Goal: Contribute content: Contribute content

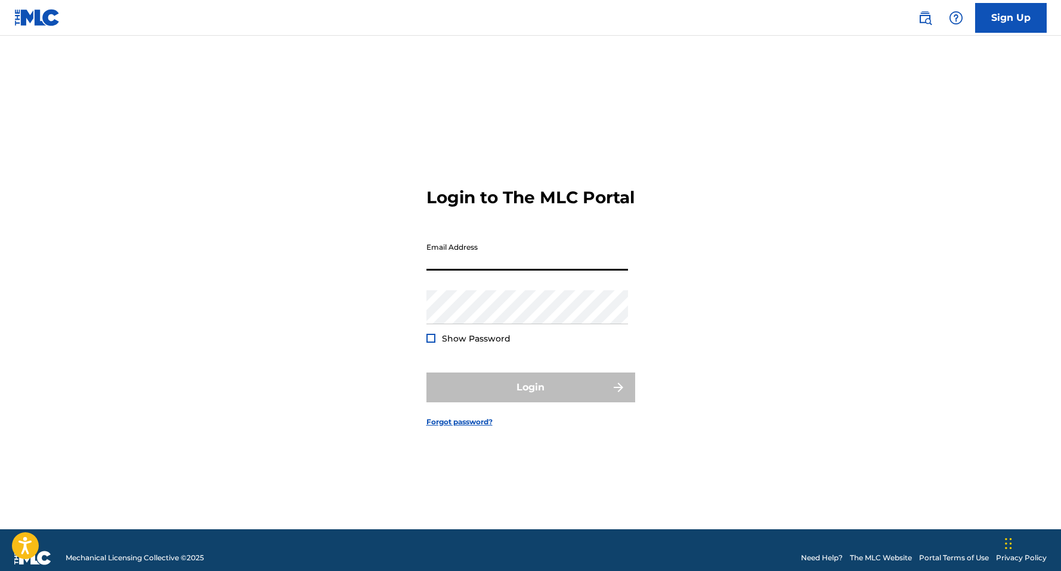
click at [530, 258] on input "Email Address" at bounding box center [527, 254] width 202 height 34
type input "[DOMAIN_NAME][EMAIL_ADDRESS][DOMAIN_NAME]"
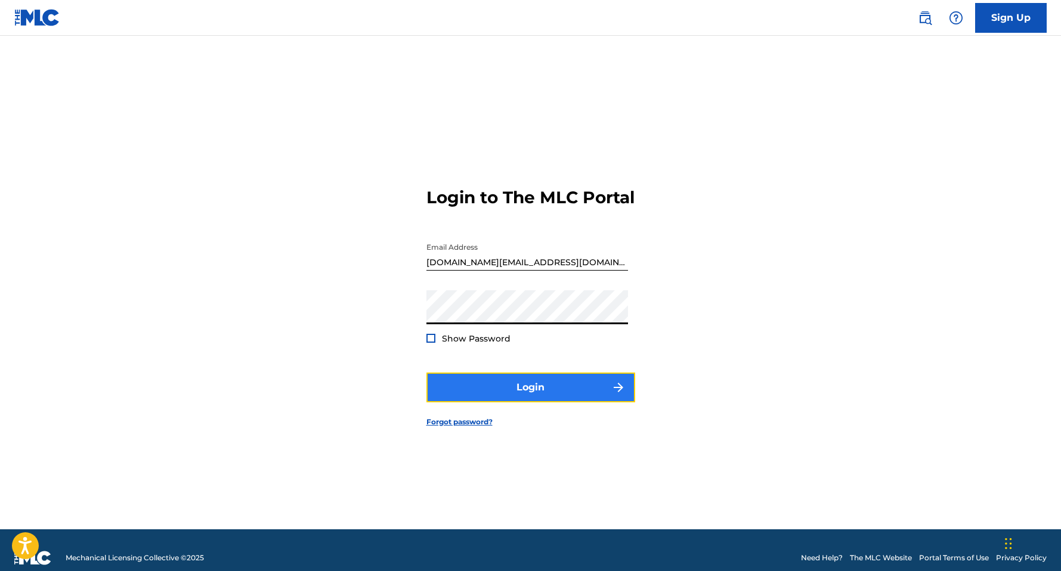
click at [512, 403] on button "Login" at bounding box center [530, 388] width 209 height 30
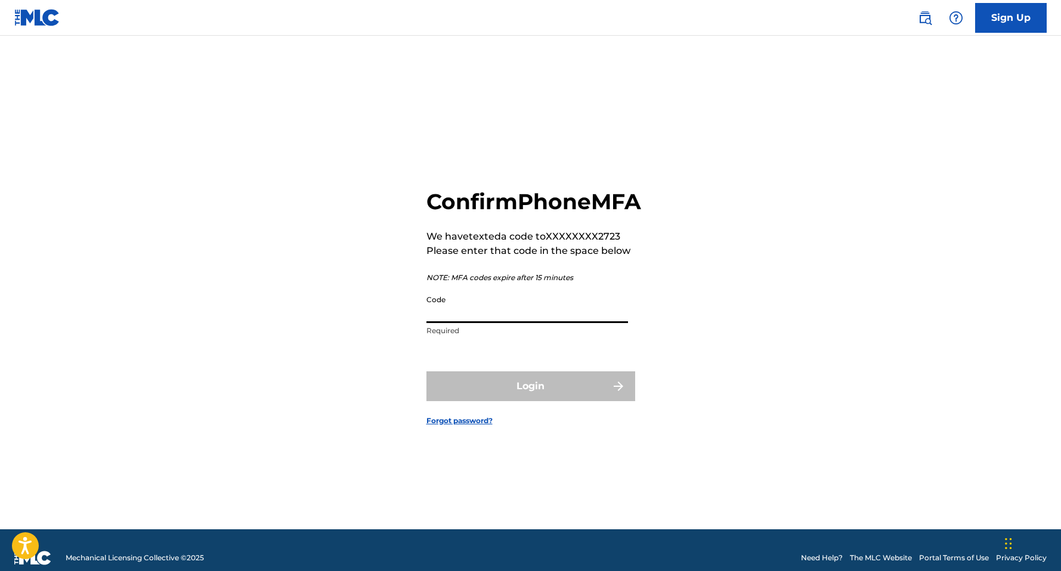
click at [479, 323] on input "Code" at bounding box center [527, 306] width 202 height 34
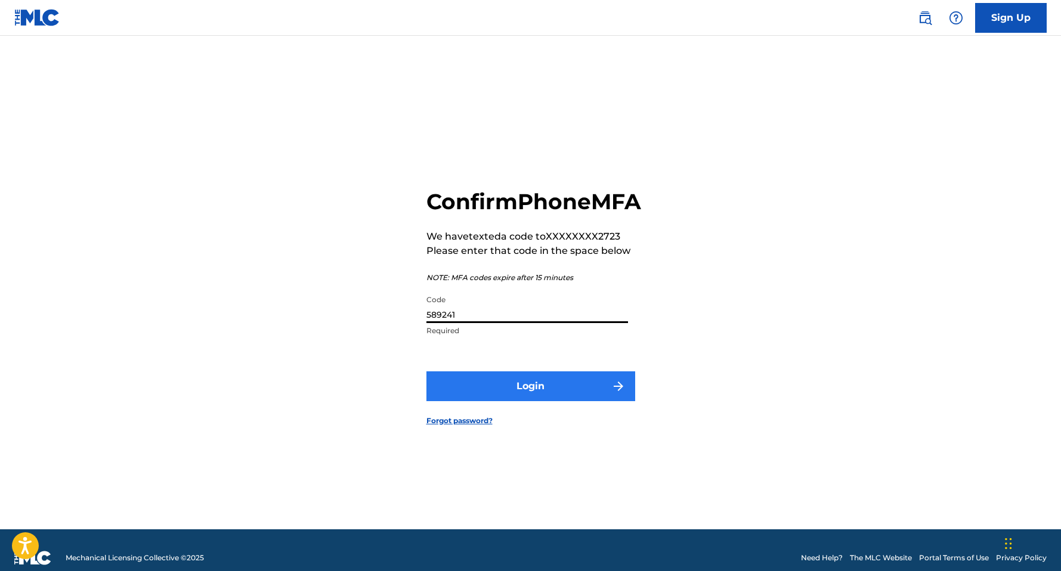
type input "589241"
click at [520, 397] on button "Login" at bounding box center [530, 387] width 209 height 30
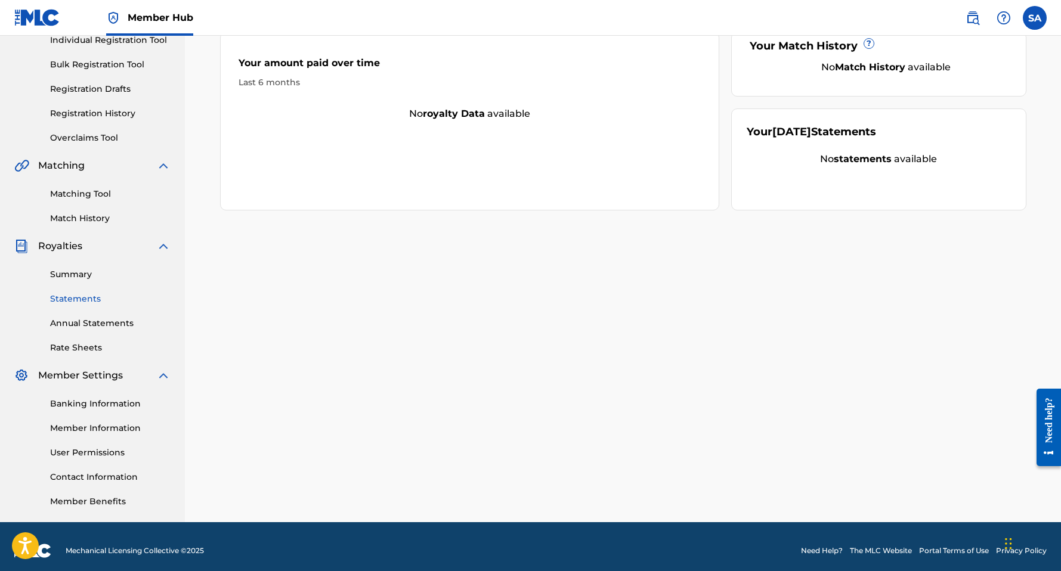
scroll to position [160, 0]
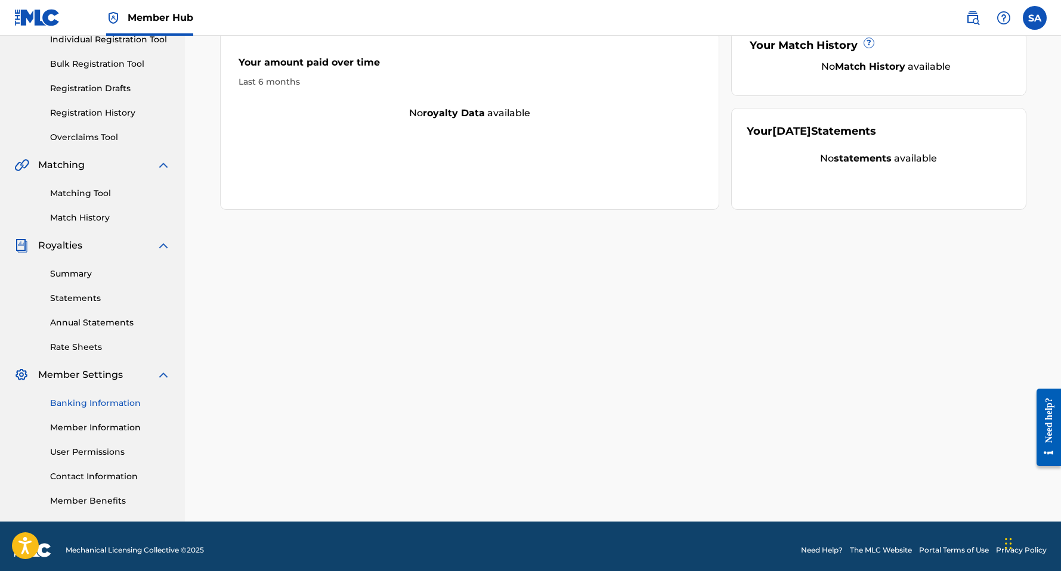
click at [97, 406] on link "Banking Information" at bounding box center [110, 403] width 120 height 13
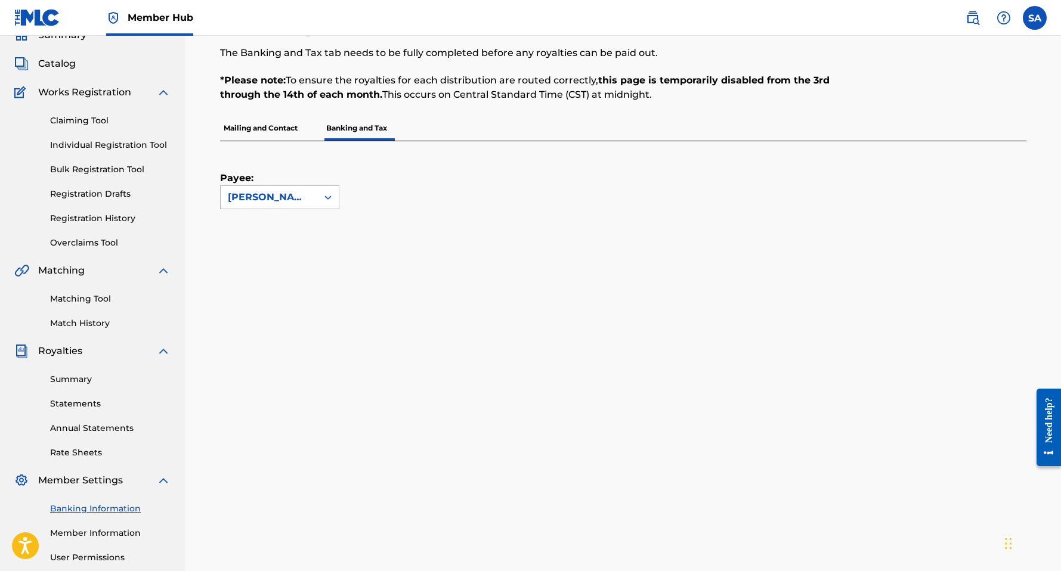
scroll to position [57, 0]
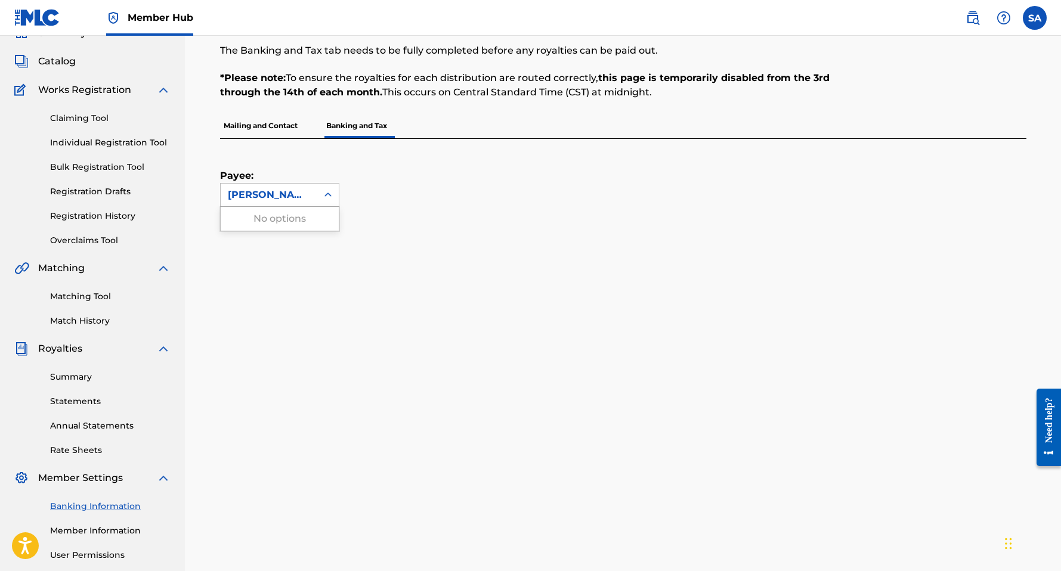
click at [292, 183] on div "[PERSON_NAME]" at bounding box center [279, 195] width 119 height 24
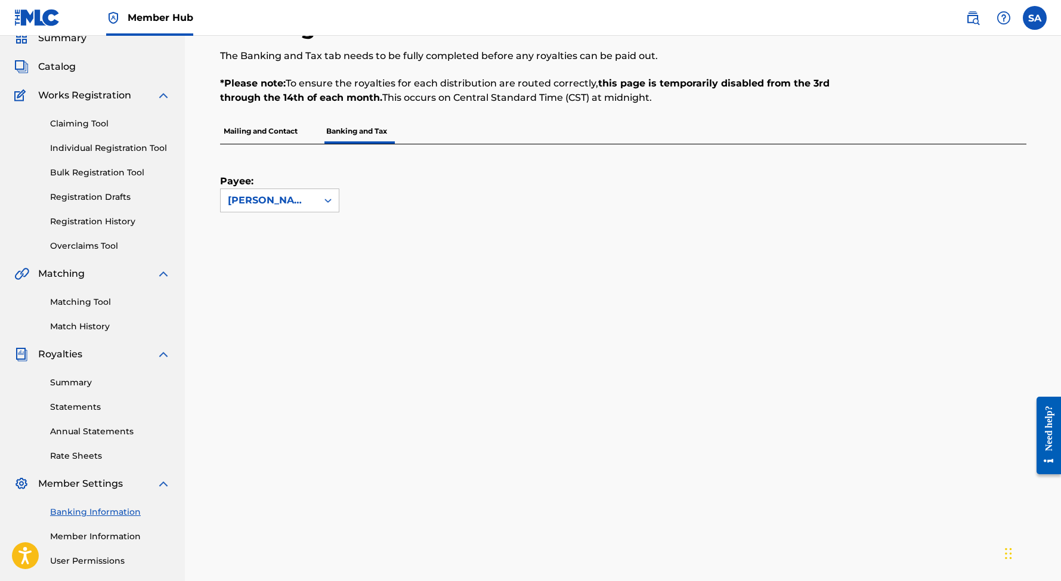
scroll to position [0, 0]
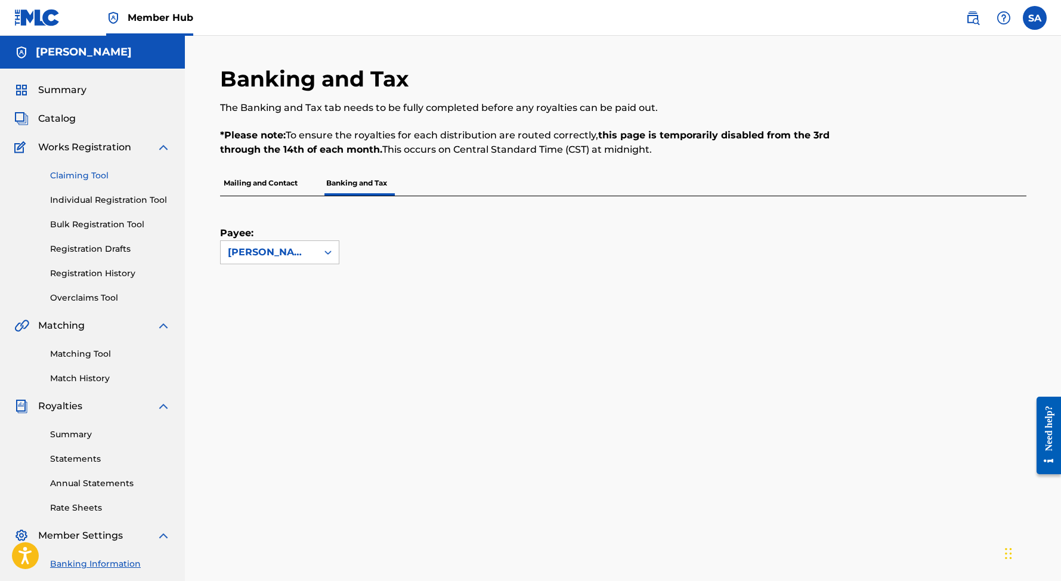
click at [117, 171] on link "Claiming Tool" at bounding box center [110, 175] width 120 height 13
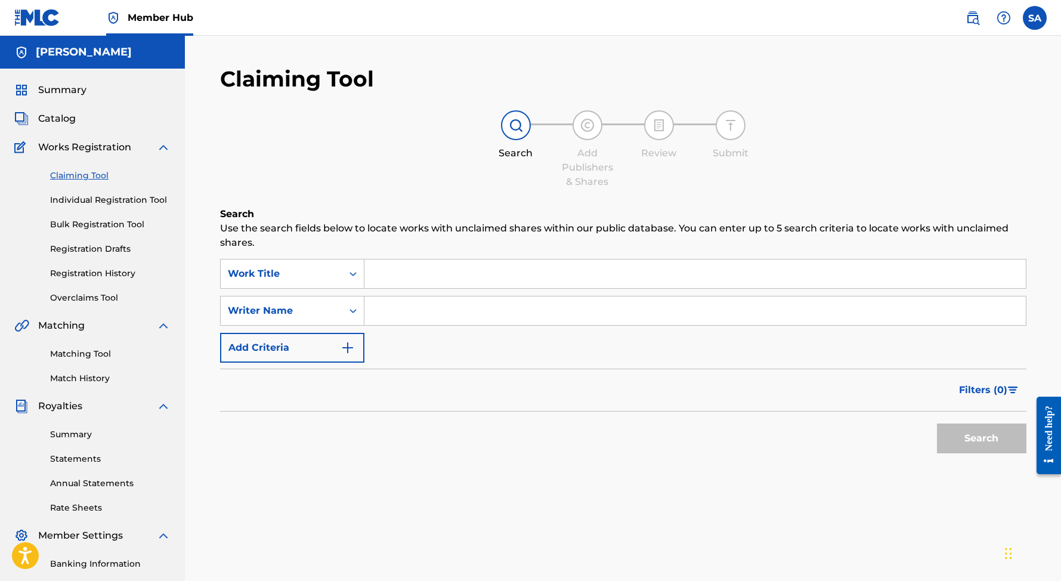
click at [414, 312] on input "Search Form" at bounding box center [695, 310] width 662 height 29
click at [943, 431] on button "Search" at bounding box center [981, 439] width 89 height 30
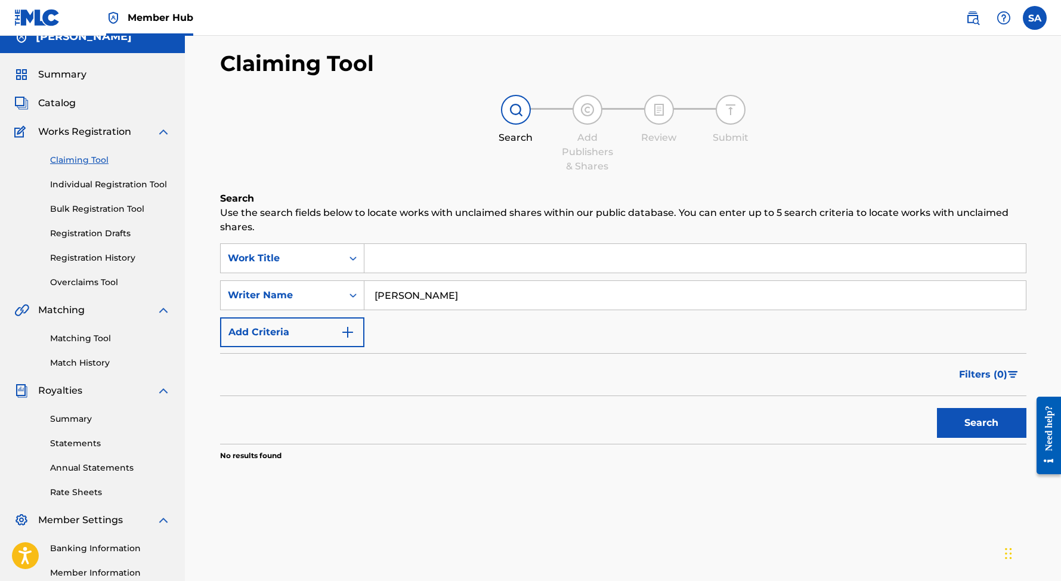
click at [415, 303] on input "[PERSON_NAME]" at bounding box center [695, 295] width 662 height 29
click at [412, 292] on input "[PERSON_NAME]" at bounding box center [695, 295] width 662 height 29
type input "[PERSON_NAME]"
click at [937, 408] on button "Search" at bounding box center [981, 423] width 89 height 30
click at [399, 254] on input "Search Form" at bounding box center [695, 258] width 662 height 29
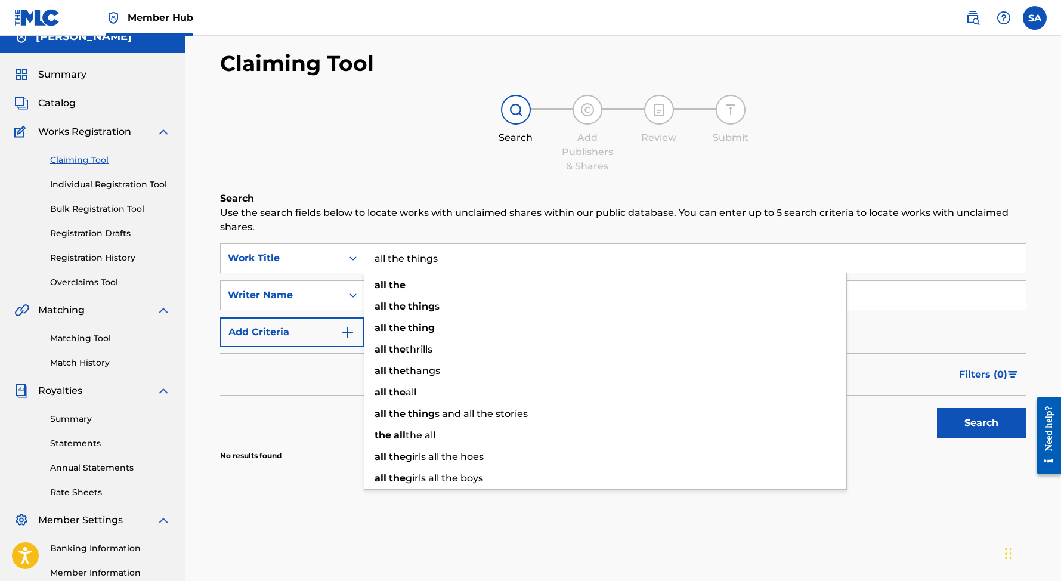
type input "all the things"
click at [937, 408] on button "Search" at bounding box center [981, 423] width 89 height 30
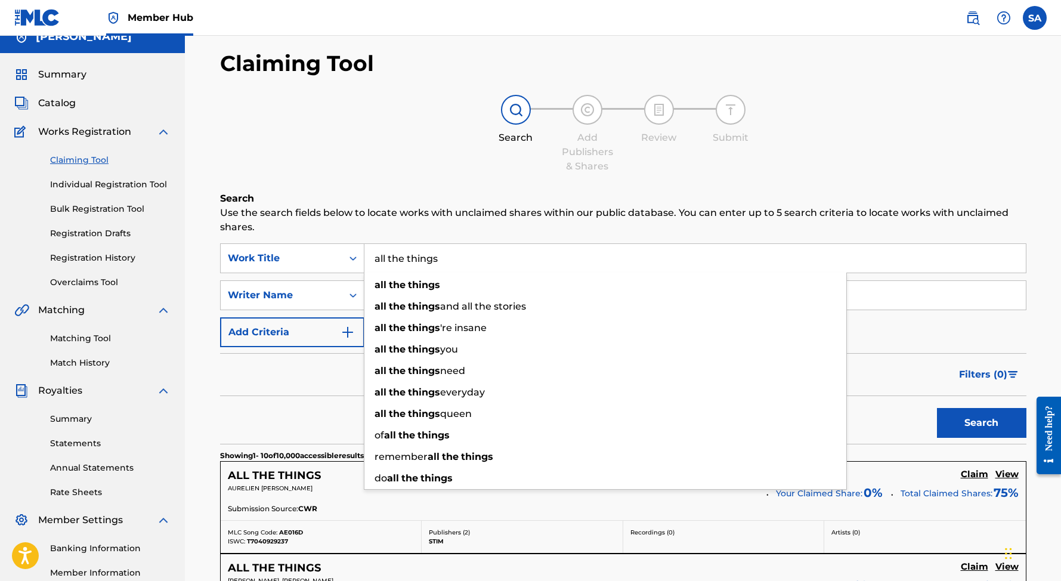
click at [277, 405] on div "Search" at bounding box center [623, 420] width 806 height 48
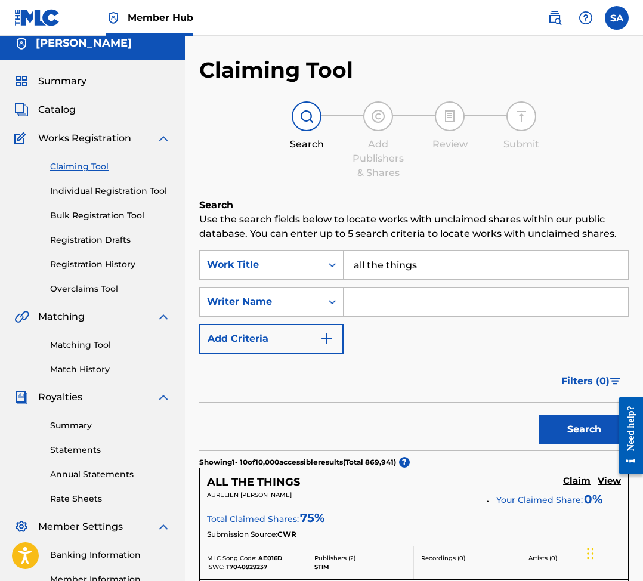
scroll to position [4, 0]
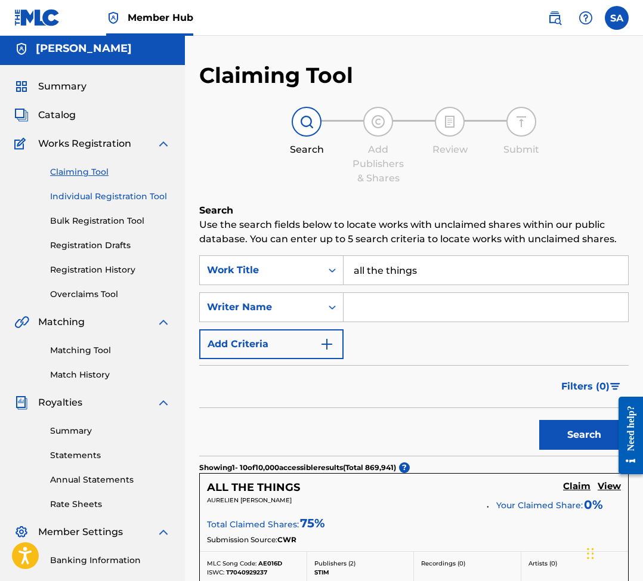
click at [128, 194] on link "Individual Registration Tool" at bounding box center [110, 196] width 120 height 13
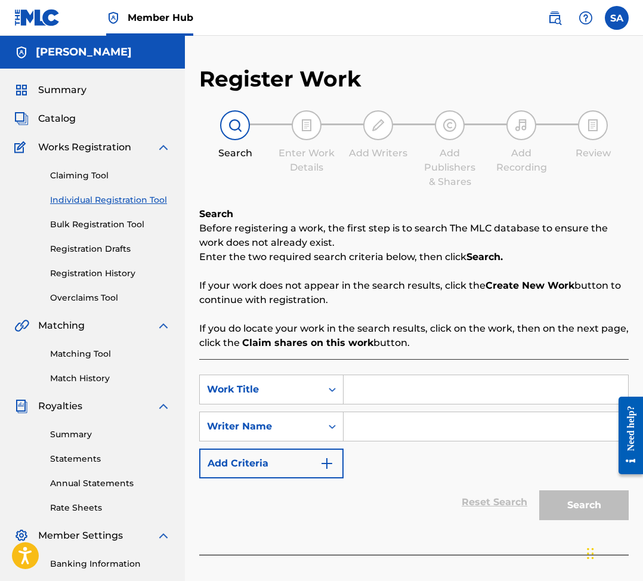
click at [372, 400] on input "Search Form" at bounding box center [486, 389] width 285 height 29
click at [357, 437] on input "Search Form" at bounding box center [486, 426] width 285 height 29
drag, startPoint x: 459, startPoint y: 391, endPoint x: 296, endPoint y: 377, distance: 163.5
click at [297, 379] on div "SearchWithCriteria97d41ec6-e1a7-44a9-bc40-fe33e1aead56 Work Title All The Things" at bounding box center [413, 390] width 429 height 30
click at [386, 432] on span "royalty" at bounding box center [402, 430] width 33 height 11
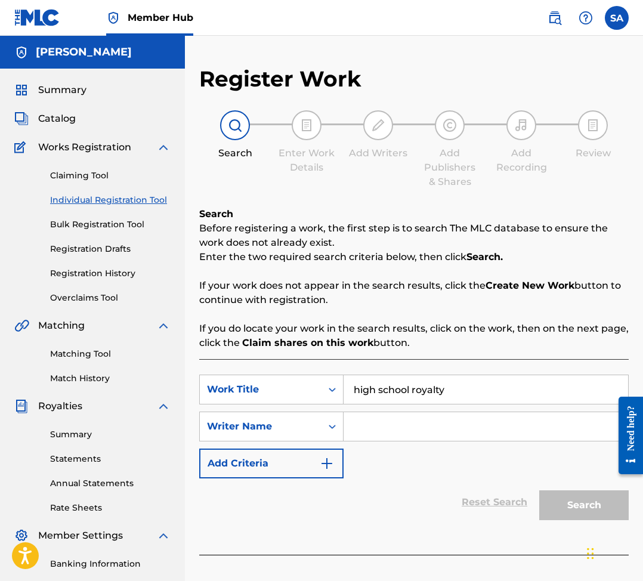
click at [358, 432] on input "Search Form" at bounding box center [486, 426] width 285 height 29
click at [357, 393] on input "high school royalty" at bounding box center [486, 389] width 285 height 29
click at [384, 387] on input "High school royalty" at bounding box center [486, 389] width 285 height 29
click at [420, 387] on input "High School royalty" at bounding box center [486, 389] width 285 height 29
type input "High School Royalty"
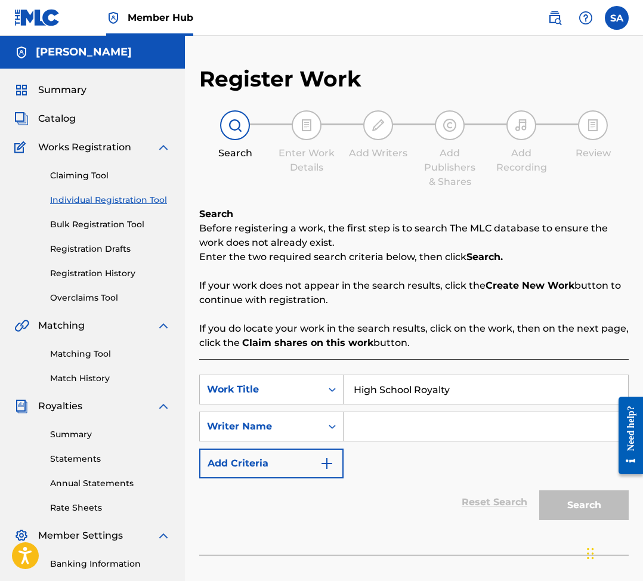
click at [465, 432] on input "Search Form" at bounding box center [486, 426] width 285 height 29
type input "A"
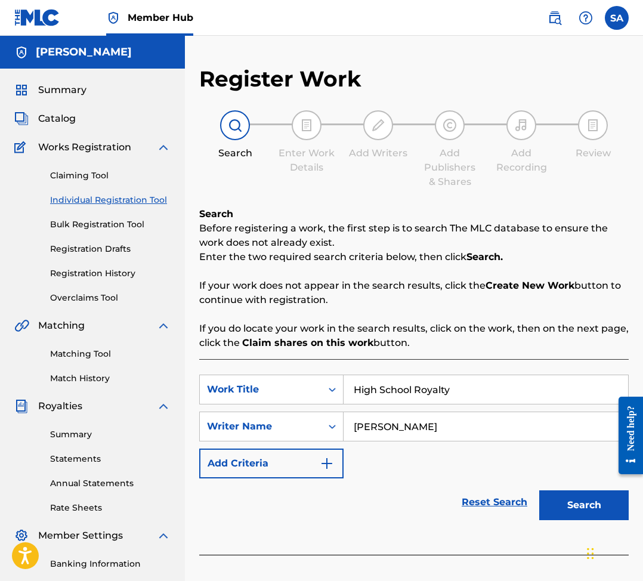
type input "[PERSON_NAME]"
click at [539, 490] on button "Search" at bounding box center [583, 505] width 89 height 30
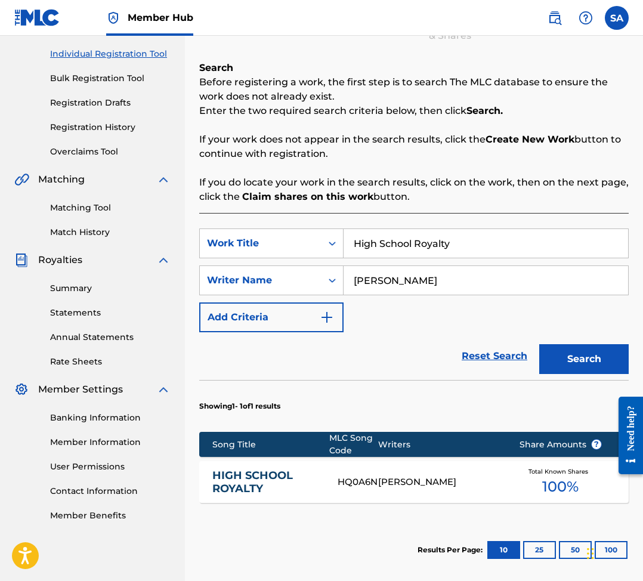
scroll to position [148, 0]
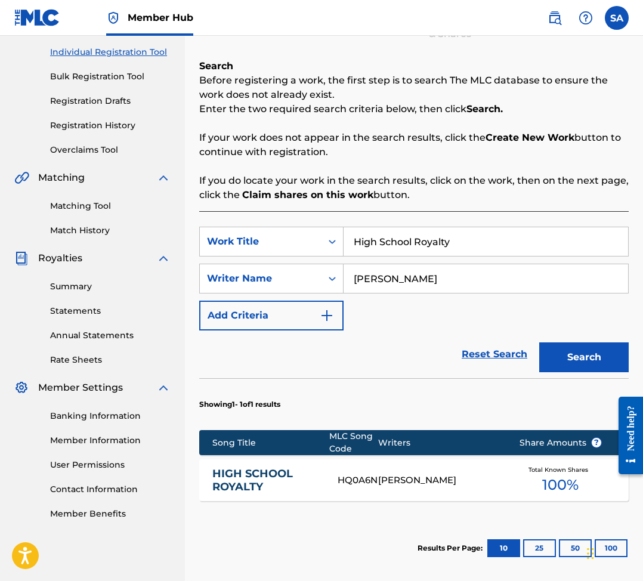
click at [443, 481] on div "[PERSON_NAME]" at bounding box center [439, 481] width 122 height 14
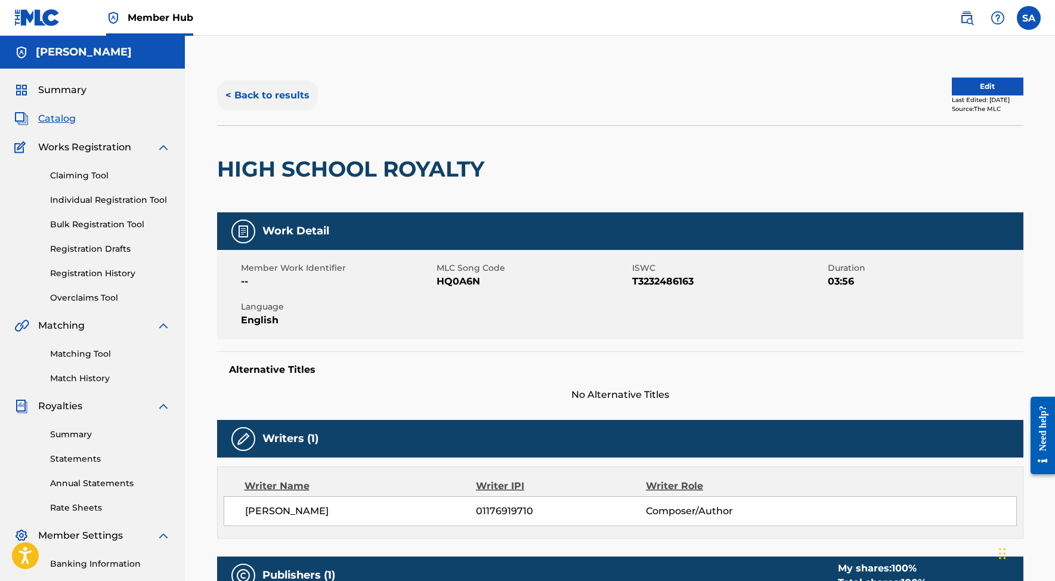
click at [270, 89] on button "< Back to results" at bounding box center [267, 96] width 101 height 30
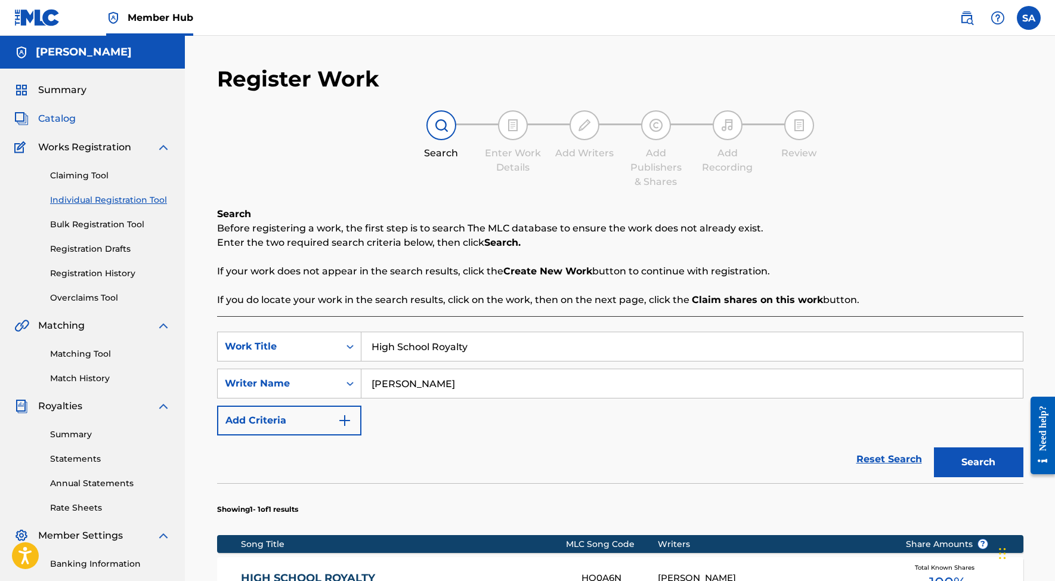
click at [66, 117] on span "Catalog" at bounding box center [57, 119] width 38 height 14
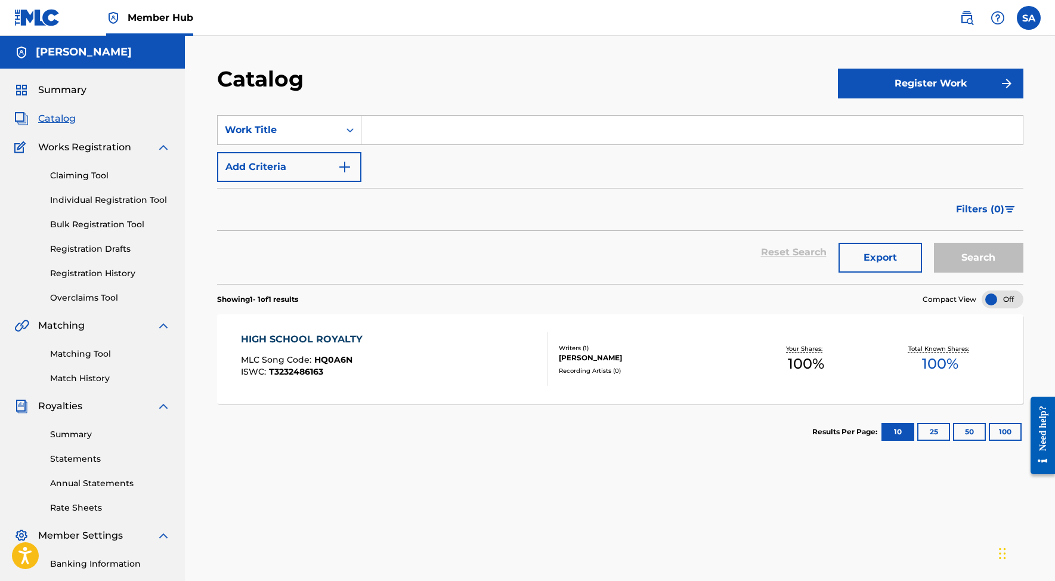
click at [627, 354] on div "[PERSON_NAME]" at bounding box center [649, 358] width 180 height 11
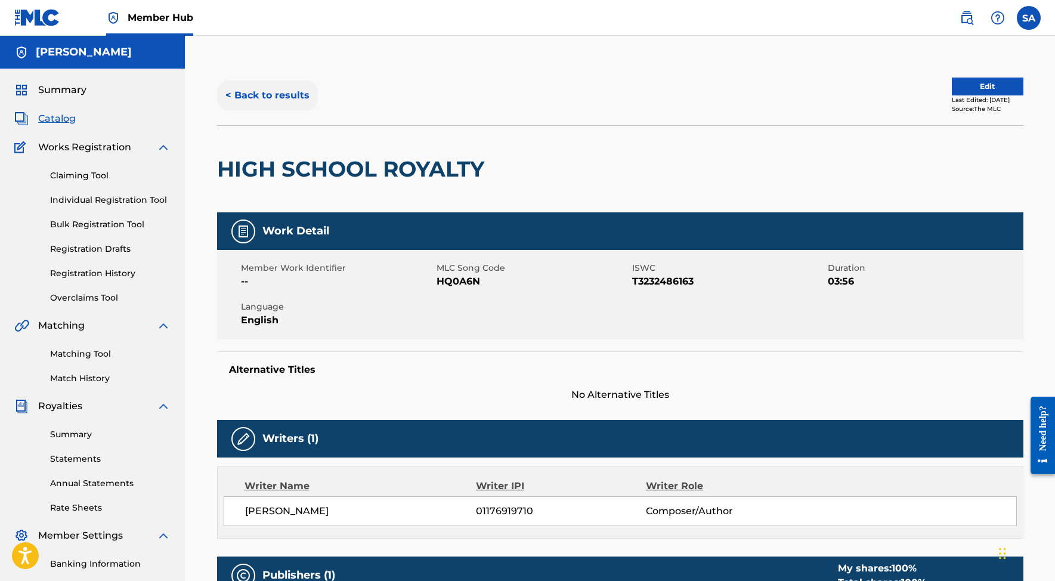
click at [244, 101] on button "< Back to results" at bounding box center [267, 96] width 101 height 30
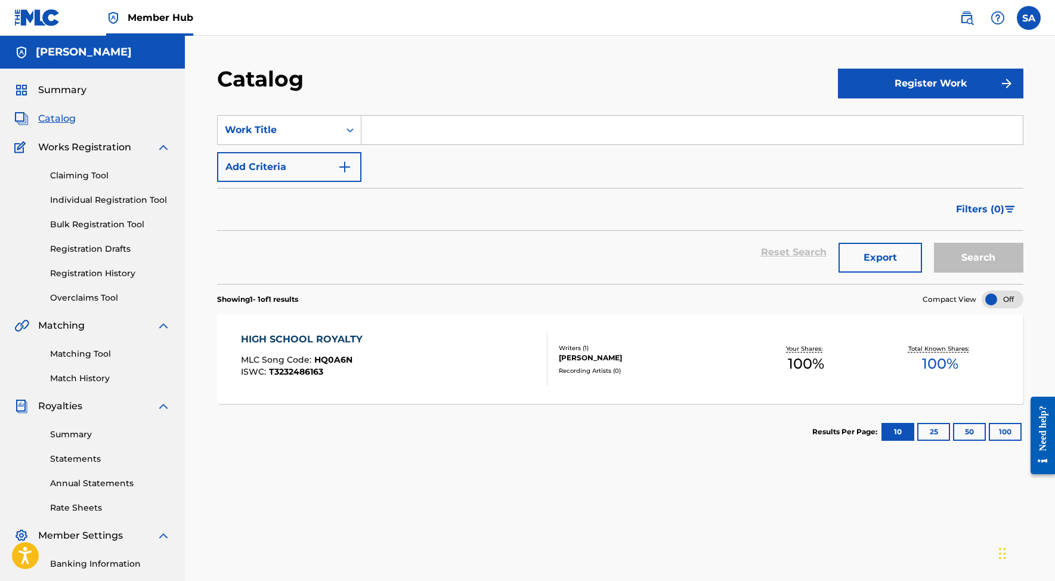
click at [426, 132] on input "Search Form" at bounding box center [692, 130] width 662 height 29
click at [95, 204] on link "Individual Registration Tool" at bounding box center [110, 200] width 120 height 13
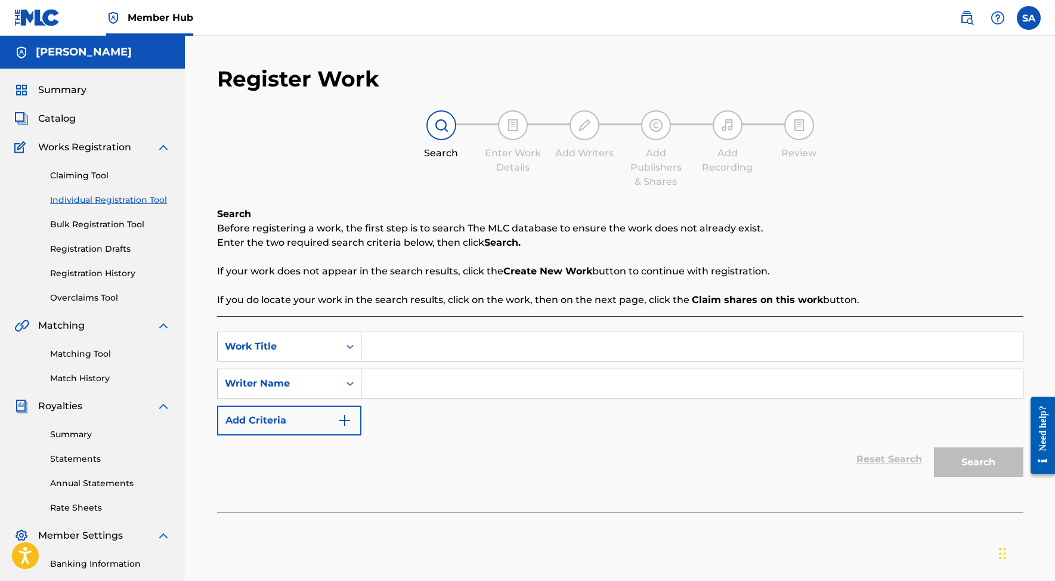
click at [438, 353] on input "Search Form" at bounding box center [692, 346] width 662 height 29
type input "[PERSON_NAME]"
click at [426, 394] on input "Search Form" at bounding box center [692, 383] width 662 height 29
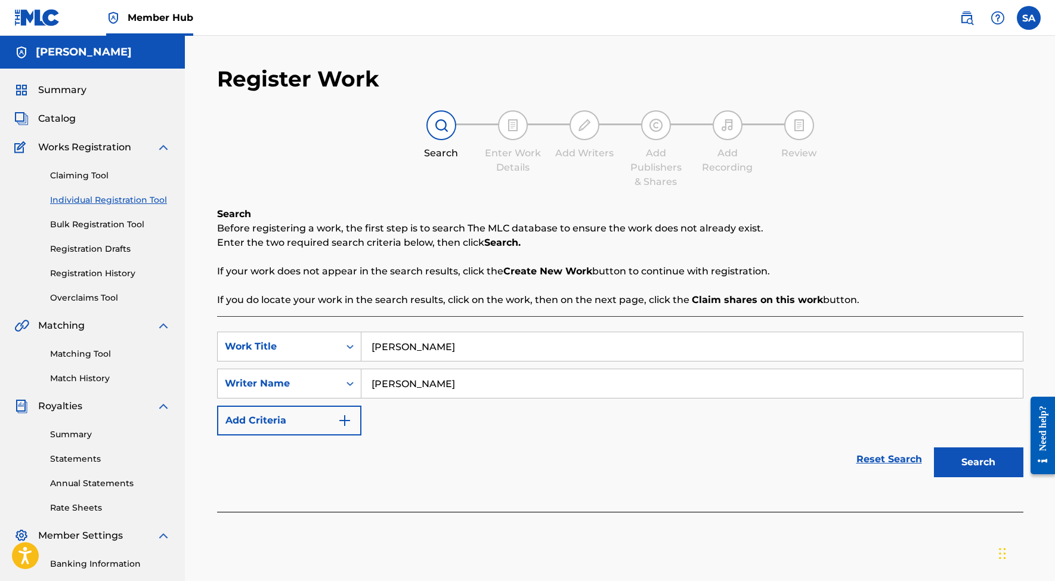
type input "[PERSON_NAME]"
click at [934, 447] on button "Search" at bounding box center [978, 462] width 89 height 30
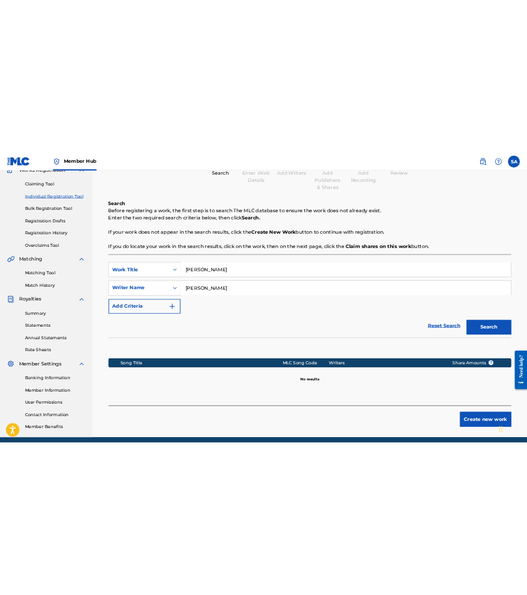
scroll to position [119, 0]
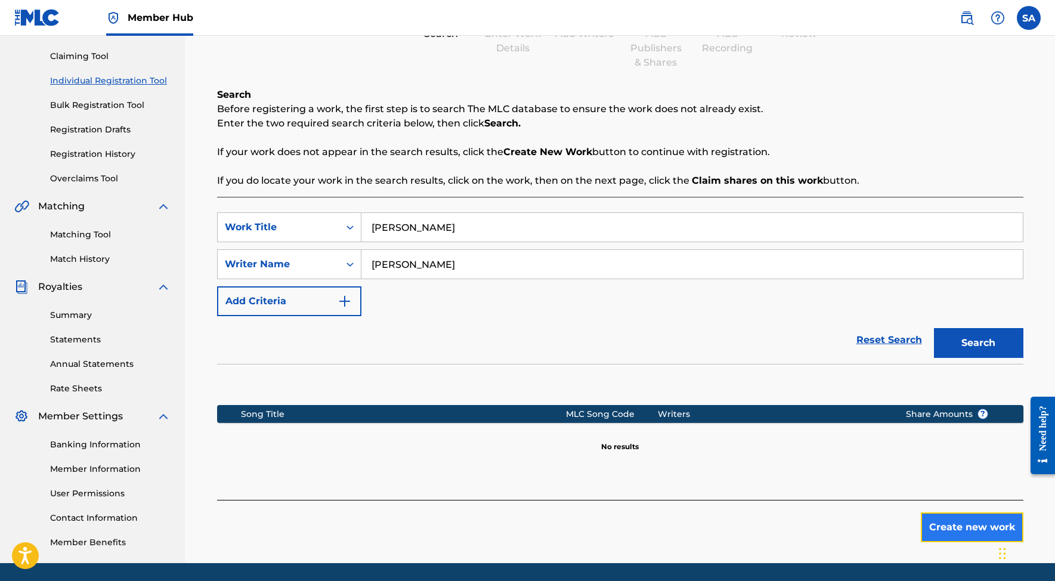
click at [934, 527] on button "Create new work" at bounding box center [972, 527] width 103 height 30
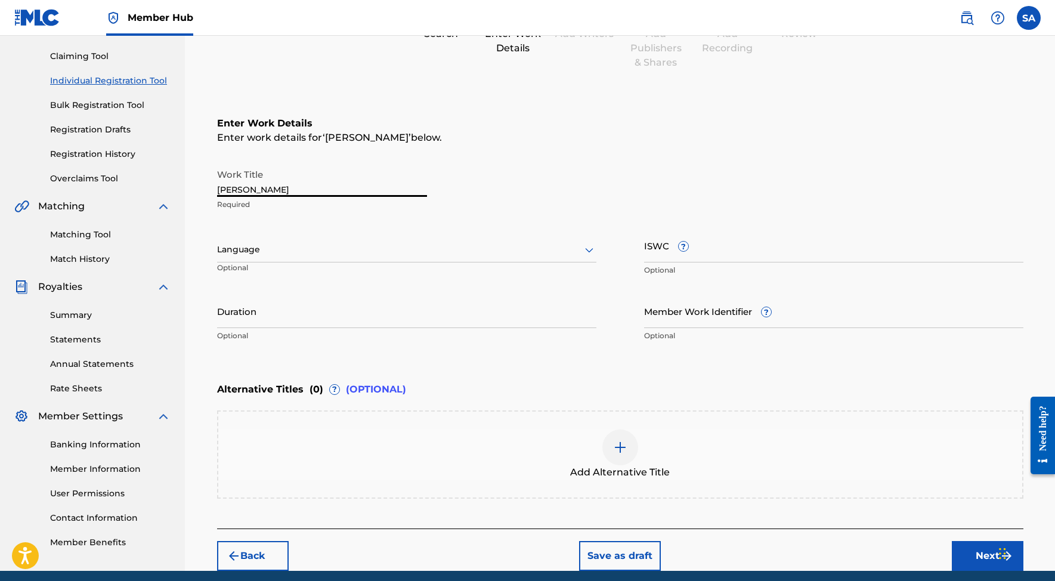
drag, startPoint x: 266, startPoint y: 193, endPoint x: 214, endPoint y: 193, distance: 52.5
click at [217, 193] on input "[PERSON_NAME]" at bounding box center [322, 180] width 210 height 34
type input "[PERSON_NAME]"
click at [228, 250] on div at bounding box center [406, 249] width 379 height 15
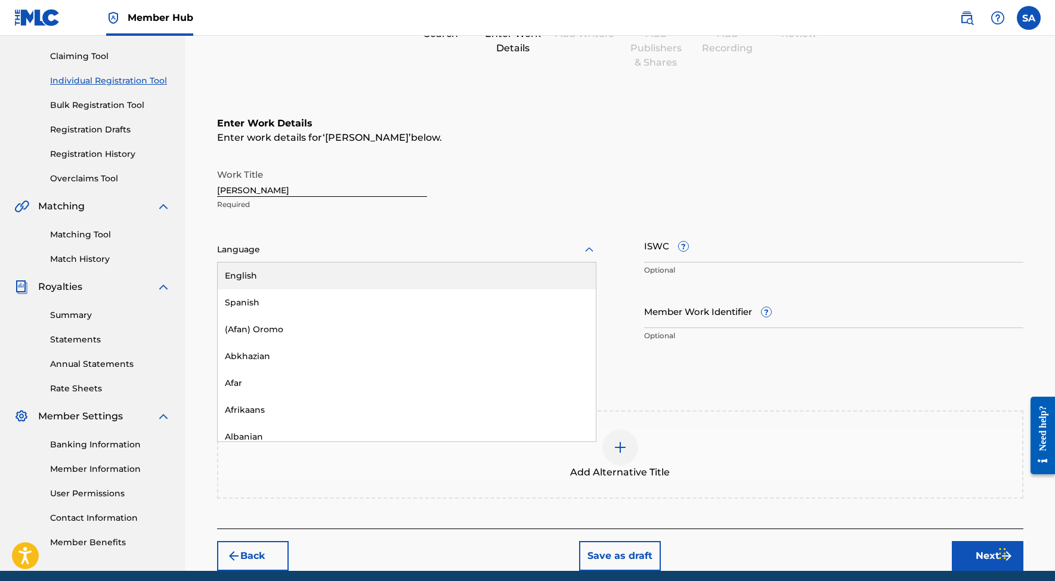
click at [279, 277] on div "English" at bounding box center [407, 275] width 378 height 27
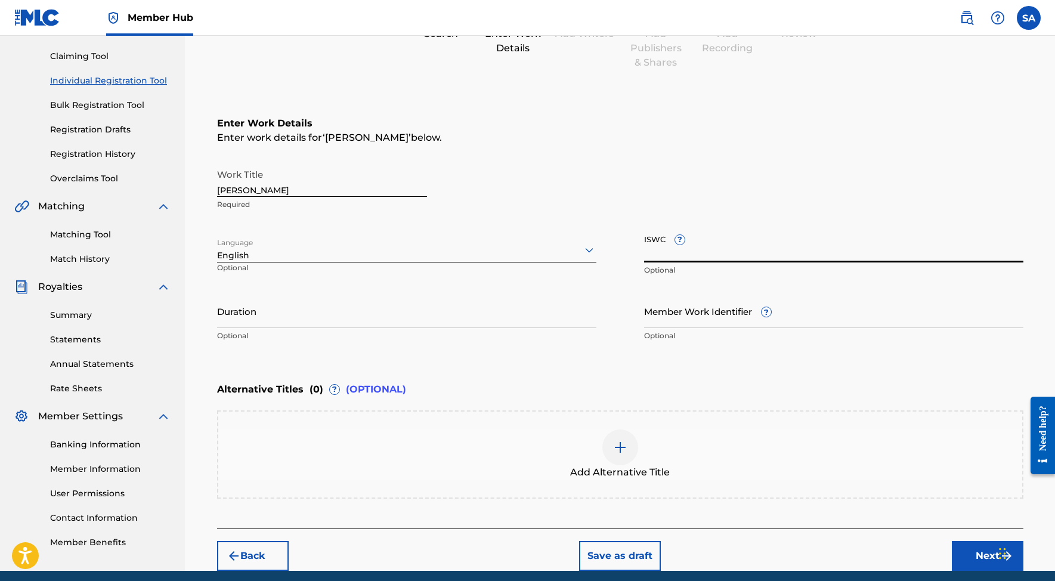
click at [724, 259] on input "ISWC ?" at bounding box center [833, 245] width 379 height 34
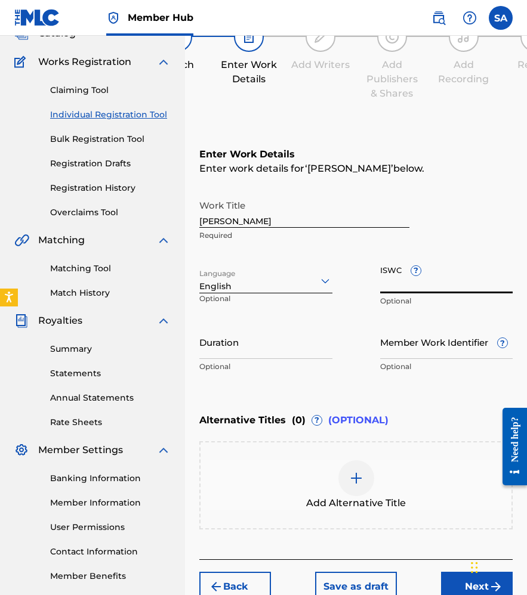
scroll to position [84, 0]
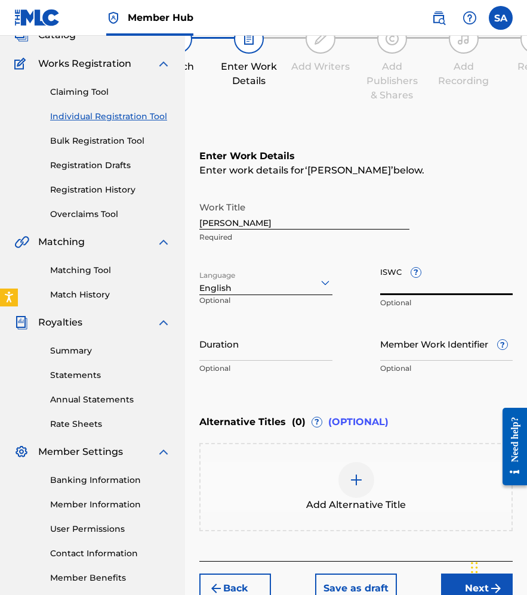
click at [406, 289] on input "ISWC ?" at bounding box center [446, 278] width 133 height 34
paste input "T-323.248.586-4"
type input "T-323.248.586-4"
click at [239, 360] on input "Duration" at bounding box center [265, 344] width 133 height 34
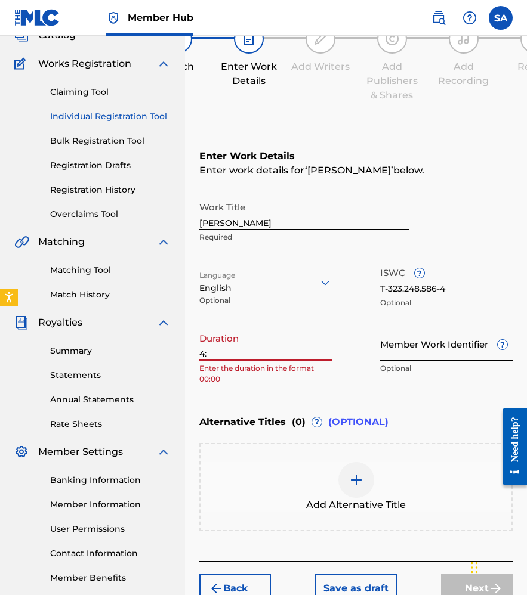
type input "4"
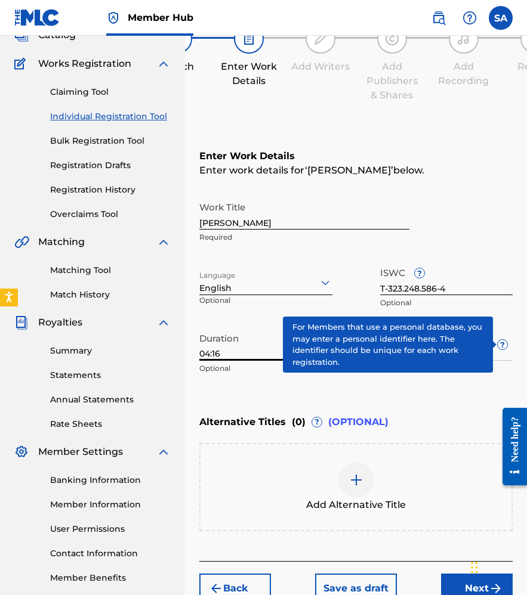
type input "04:16"
click at [500, 342] on span "?" at bounding box center [502, 345] width 10 height 10
click at [500, 342] on input "Member Work Identifier ?" at bounding box center [446, 344] width 133 height 34
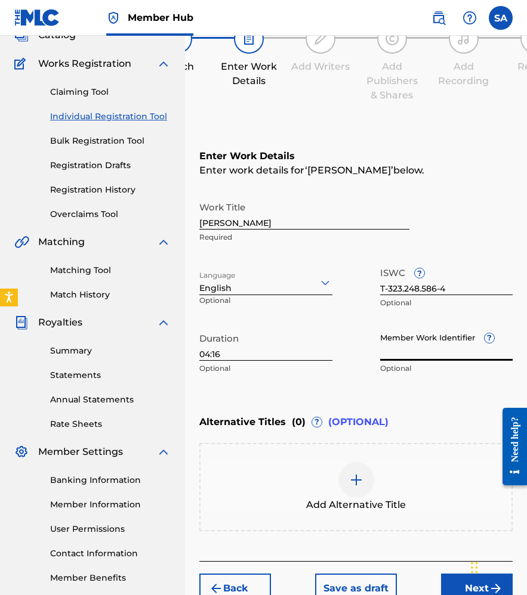
click at [416, 424] on div "Alternative Titles ( 0 ) ? (OPTIONAL)" at bounding box center [355, 422] width 313 height 26
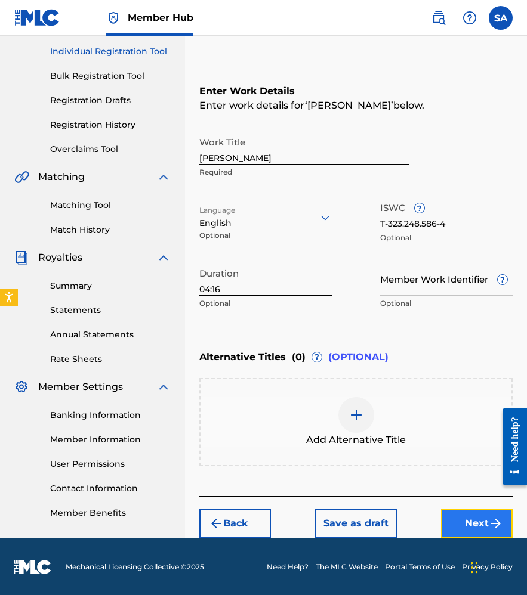
click at [466, 530] on button "Next" at bounding box center [477, 524] width 72 height 30
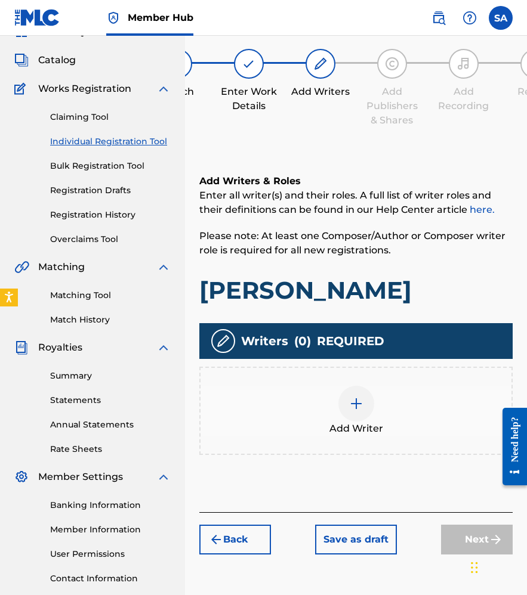
scroll to position [54, 0]
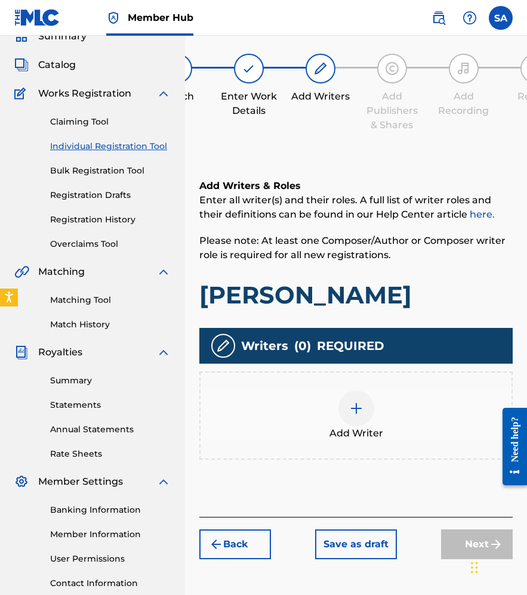
click at [339, 412] on div at bounding box center [356, 409] width 36 height 36
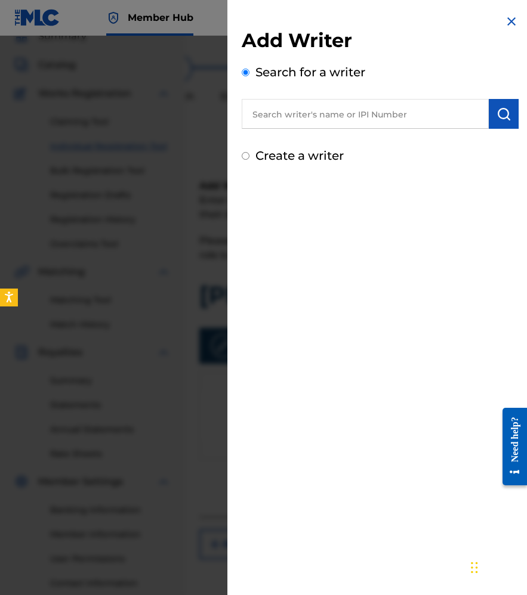
click at [314, 115] on input "text" at bounding box center [365, 114] width 247 height 30
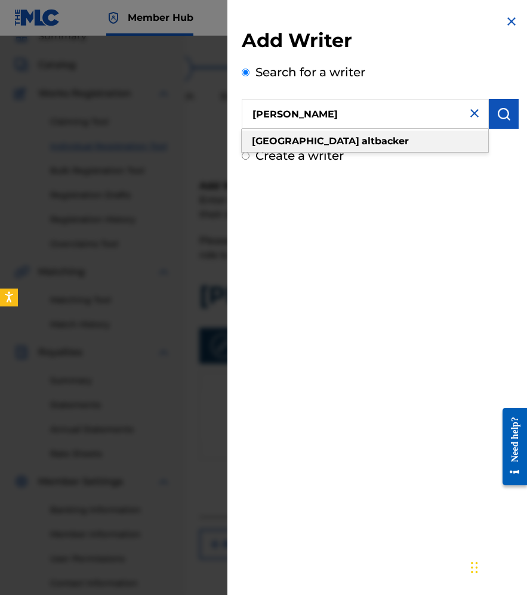
click at [361, 142] on strong "altbacker" at bounding box center [384, 140] width 47 height 11
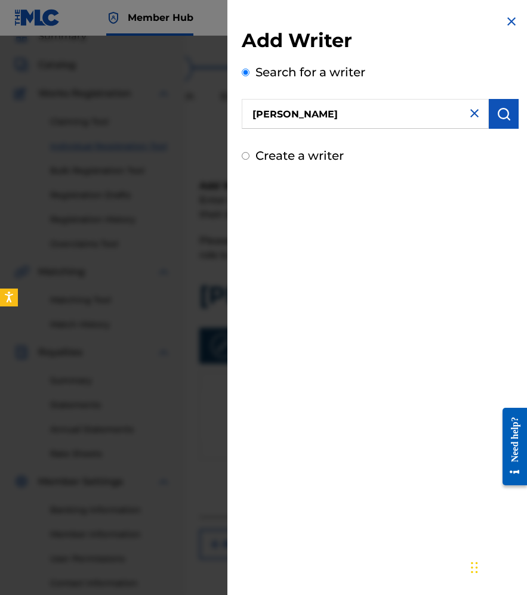
click at [258, 115] on input "[PERSON_NAME]" at bounding box center [365, 114] width 247 height 30
click at [297, 119] on input "Sydney altbacker" at bounding box center [365, 114] width 247 height 30
type input "[PERSON_NAME]"
click at [356, 275] on div "Add Writer Search for a writer [PERSON_NAME] [PERSON_NAME] Create a writer" at bounding box center [379, 297] width 305 height 595
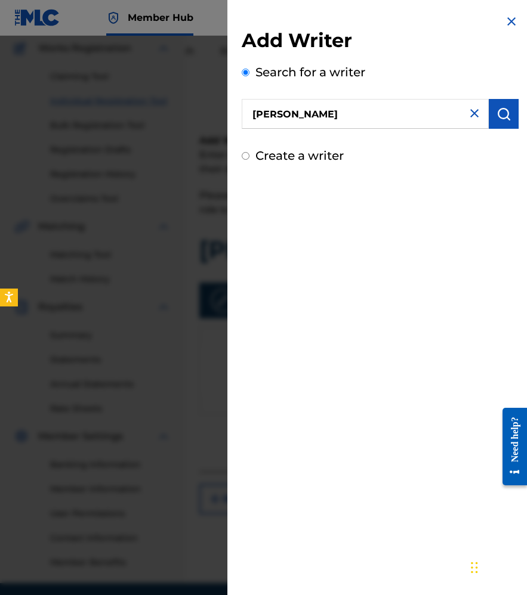
scroll to position [144, 0]
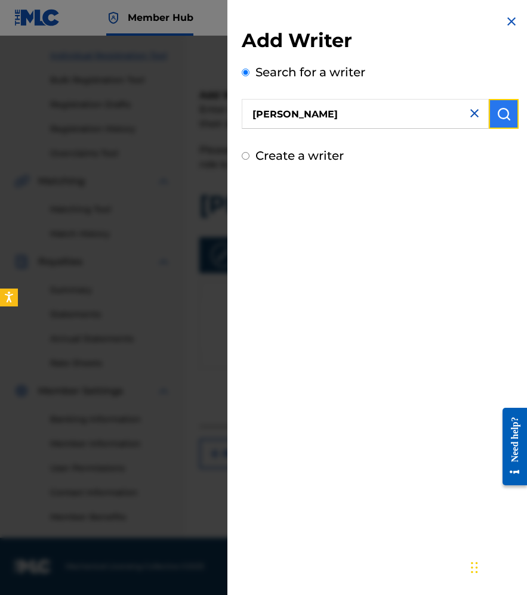
click at [499, 111] on img "submit" at bounding box center [503, 114] width 14 height 14
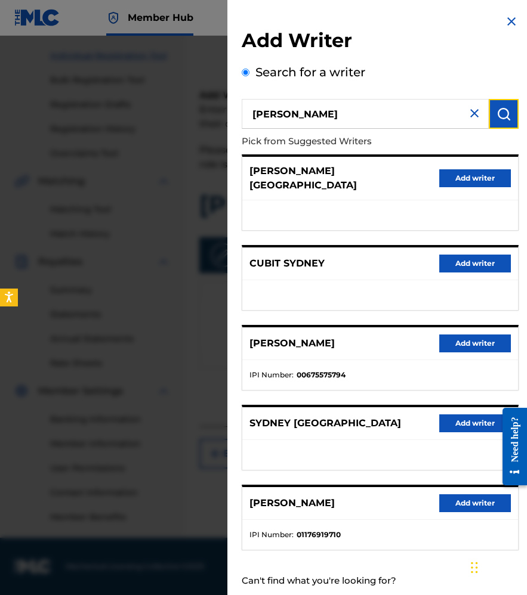
scroll to position [20, 0]
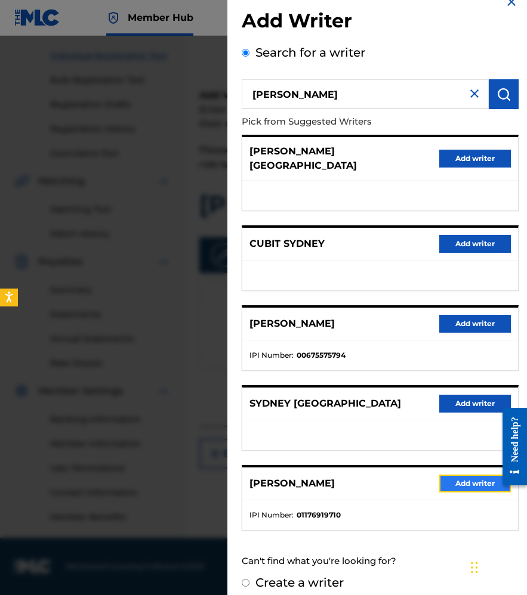
click at [449, 475] on button "Add writer" at bounding box center [475, 484] width 72 height 18
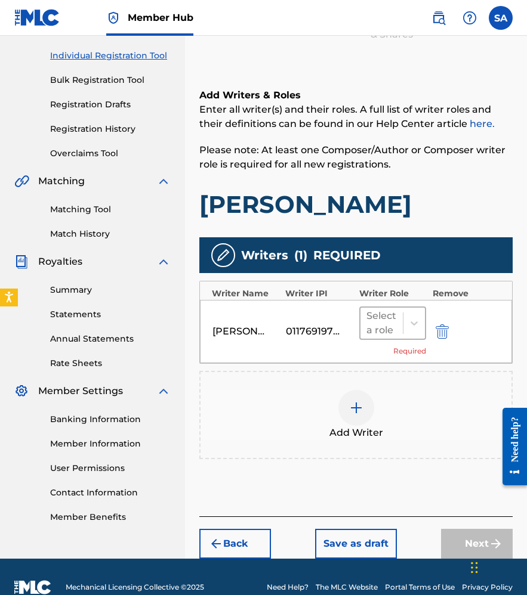
click at [389, 329] on div at bounding box center [381, 323] width 31 height 17
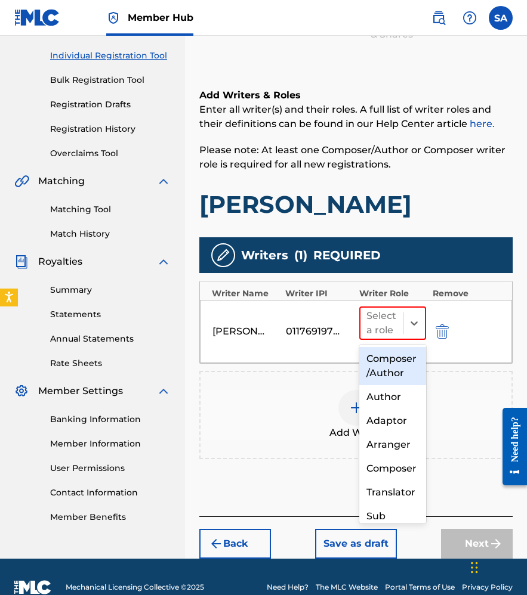
click at [390, 358] on div "Composer/Author" at bounding box center [392, 366] width 67 height 38
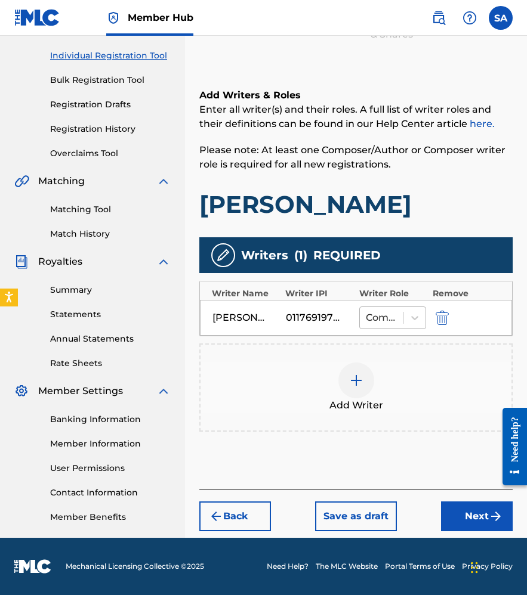
click at [397, 323] on div at bounding box center [382, 318] width 32 height 17
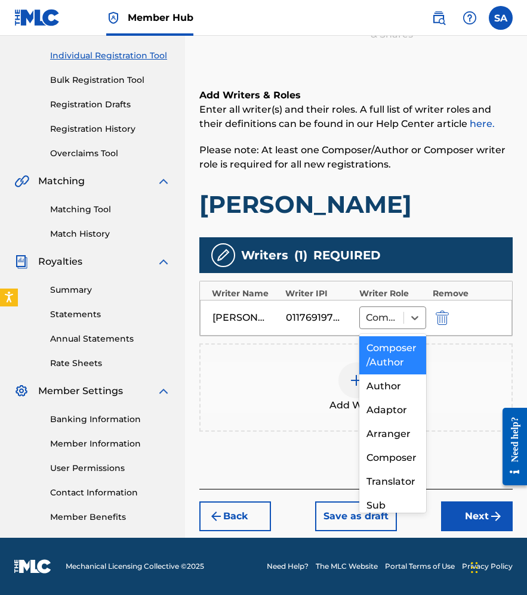
click at [449, 421] on div "Add Writer" at bounding box center [355, 388] width 313 height 88
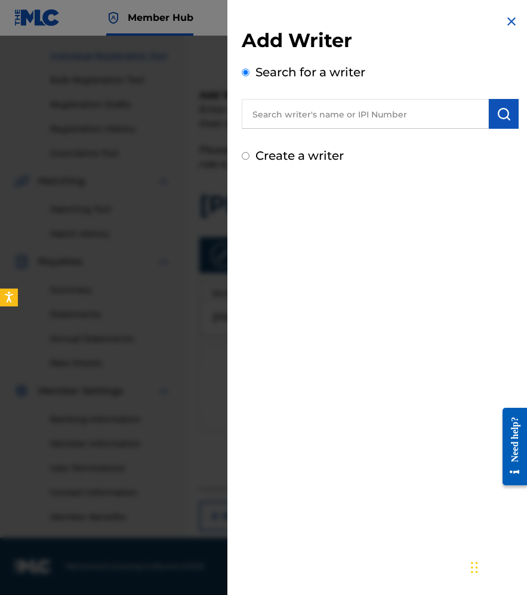
click at [508, 24] on img at bounding box center [511, 21] width 14 height 14
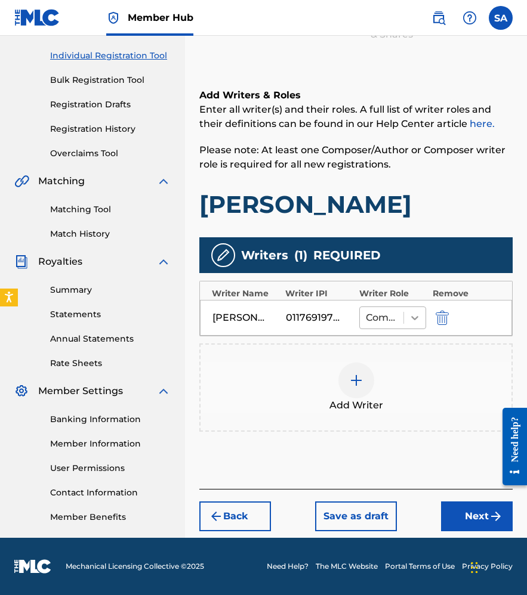
click at [410, 314] on icon at bounding box center [415, 318] width 12 height 12
click at [459, 517] on button "Next" at bounding box center [477, 517] width 72 height 30
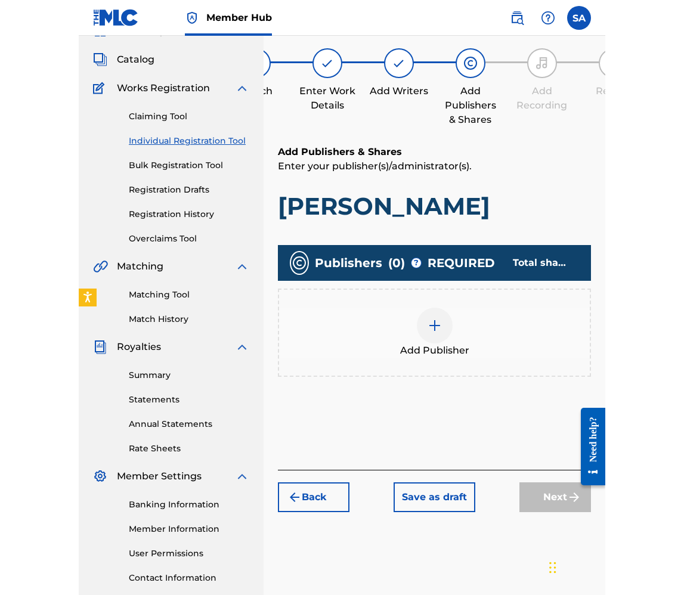
scroll to position [54, 0]
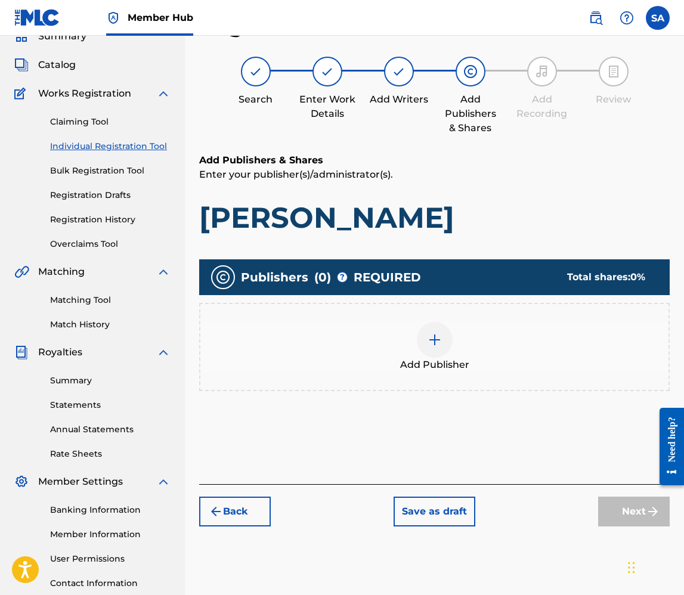
click at [435, 348] on div at bounding box center [435, 340] width 36 height 36
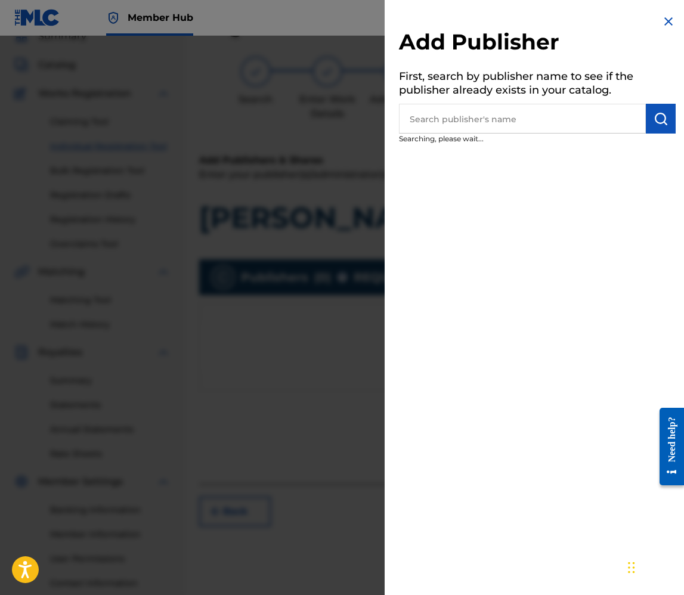
click at [485, 109] on input "text" at bounding box center [522, 119] width 247 height 30
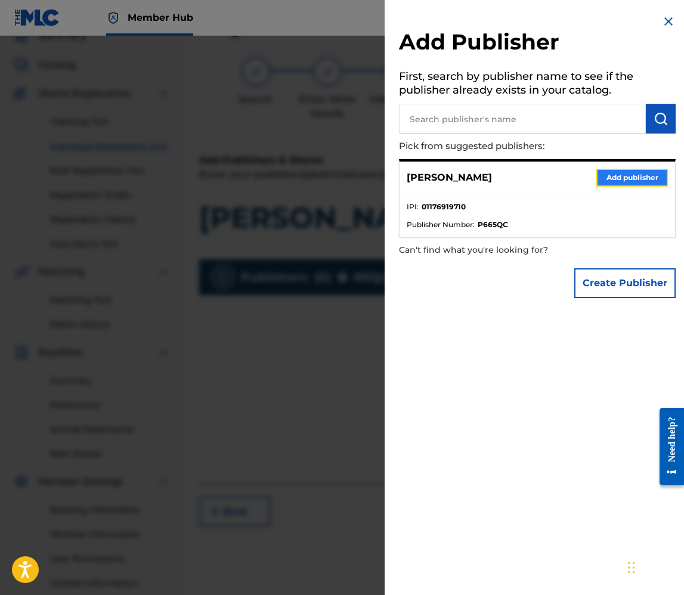
click at [625, 177] on button "Add publisher" at bounding box center [632, 178] width 72 height 18
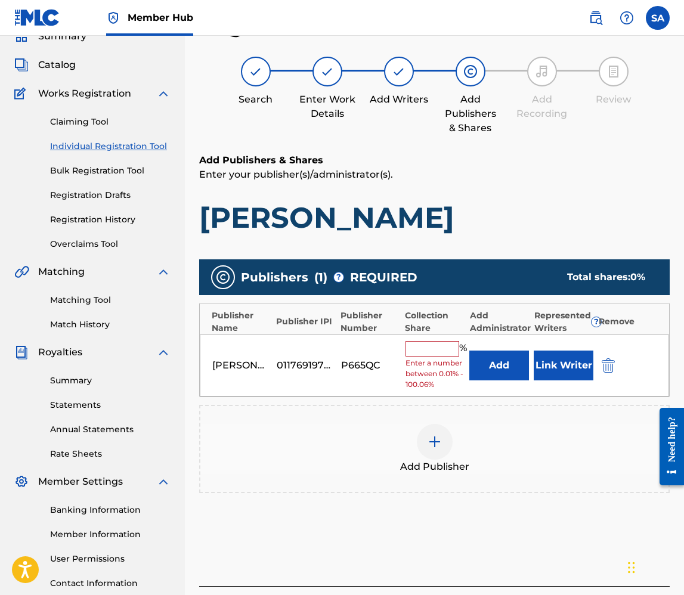
click at [416, 354] on input "text" at bounding box center [433, 349] width 54 height 16
click at [489, 456] on div "Add Publisher" at bounding box center [434, 449] width 468 height 50
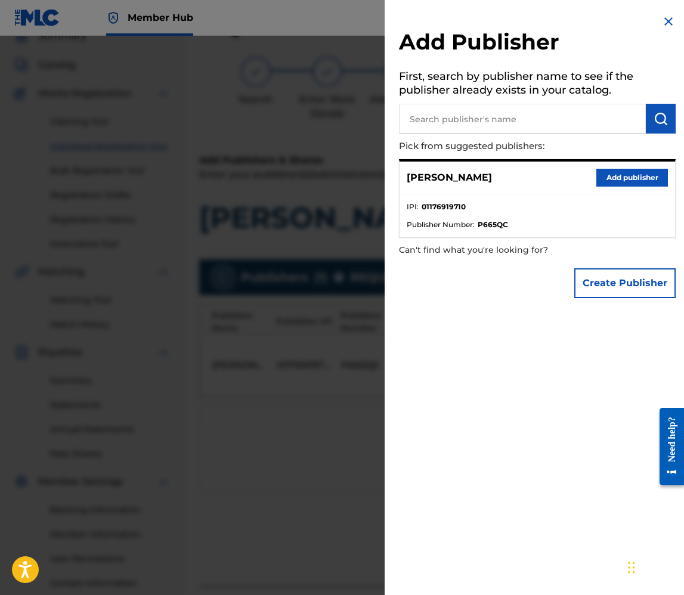
click at [652, 21] on div "Add Publisher First, search by publisher name to see if the publisher already e…" at bounding box center [537, 159] width 305 height 319
click at [662, 21] on img at bounding box center [669, 21] width 14 height 14
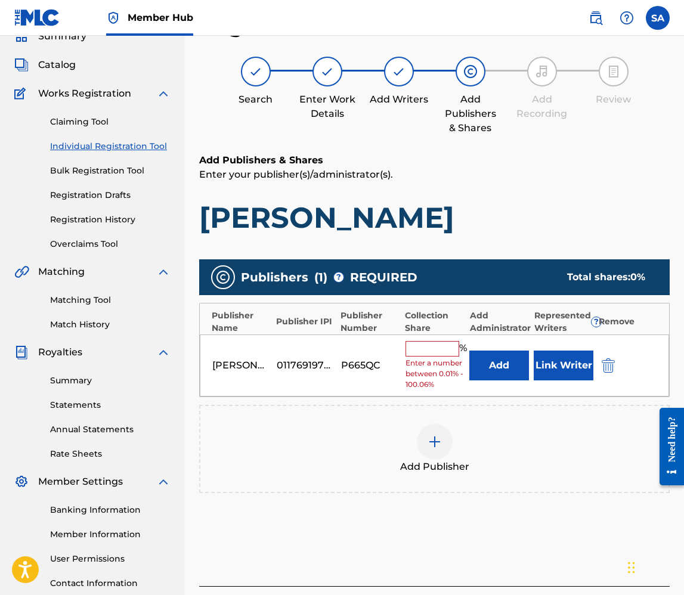
click at [426, 354] on input "text" at bounding box center [433, 349] width 54 height 16
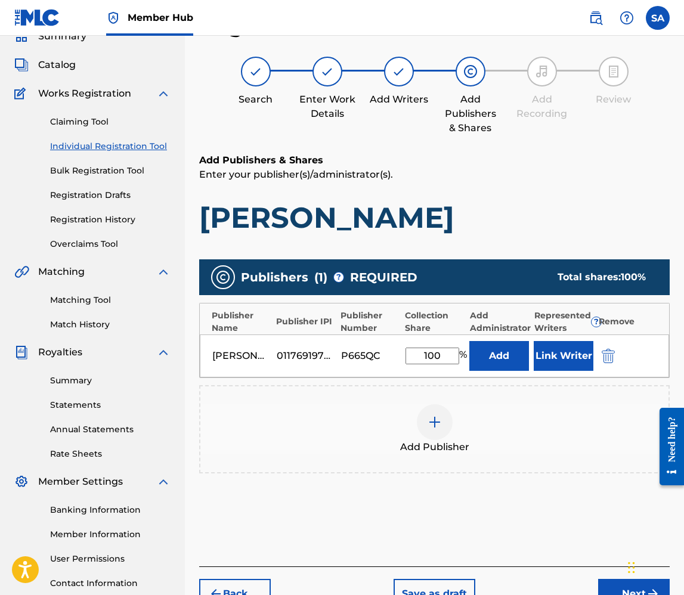
type input "100"
click at [520, 501] on div "Publishers ( 1 ) ? REQUIRED Total shares: 100 % Publisher Name Publisher IPI Pu…" at bounding box center [434, 384] width 471 height 261
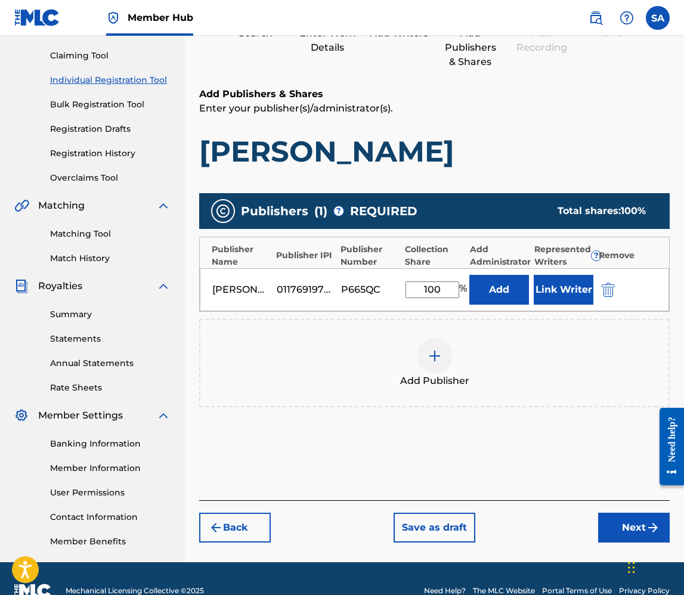
scroll to position [121, 0]
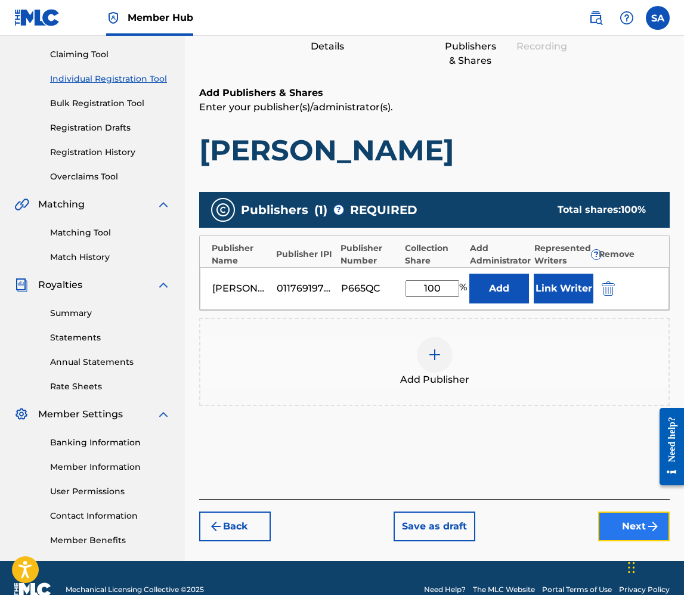
click at [619, 526] on button "Next" at bounding box center [634, 527] width 72 height 30
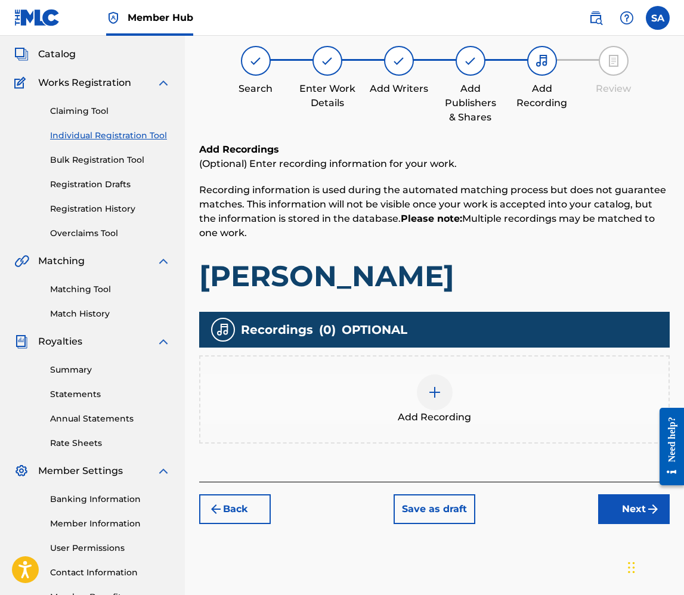
scroll to position [54, 0]
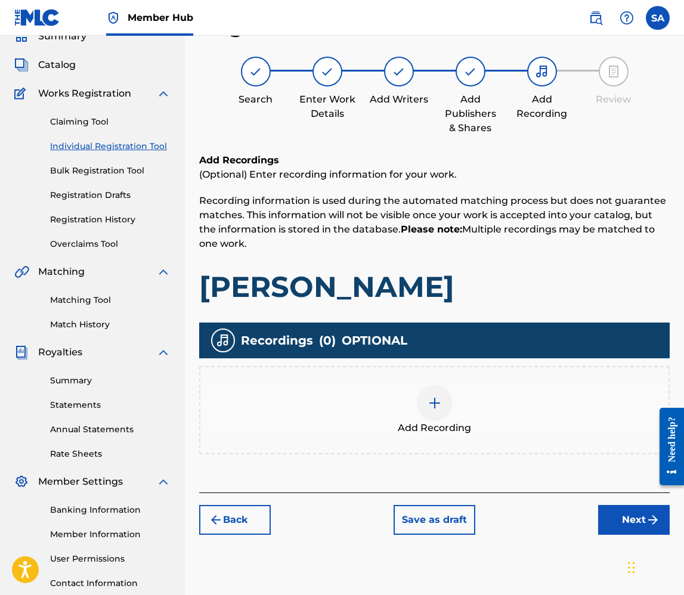
click at [428, 412] on div at bounding box center [435, 403] width 36 height 36
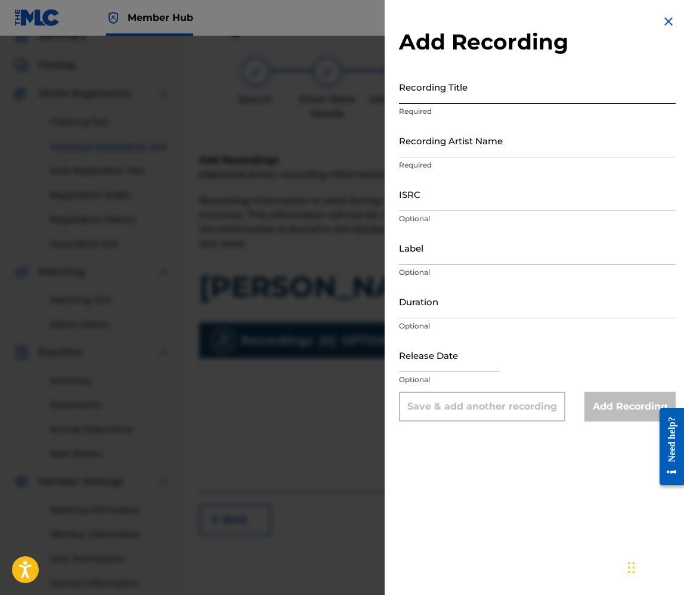
click at [442, 87] on input "Recording Title" at bounding box center [537, 87] width 277 height 34
type input "[PERSON_NAME]"
click at [456, 140] on input "Recording Artist Name" at bounding box center [537, 140] width 277 height 34
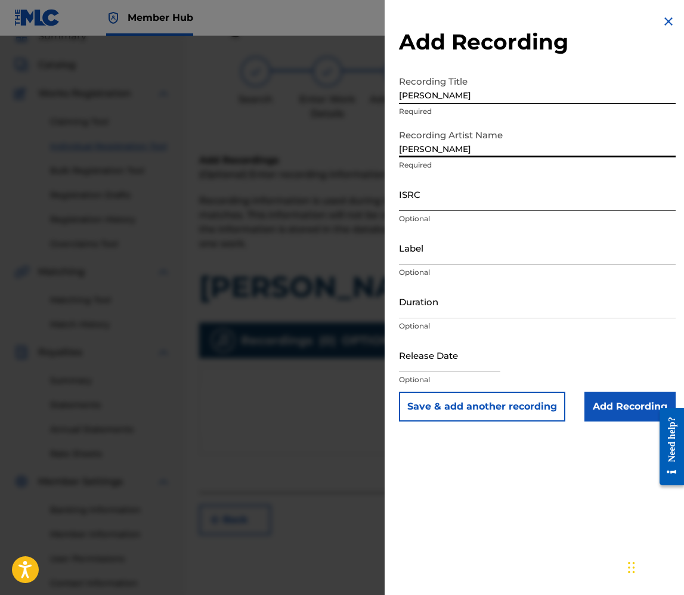
type input "[PERSON_NAME]"
click at [441, 203] on input "ISRC" at bounding box center [537, 194] width 277 height 34
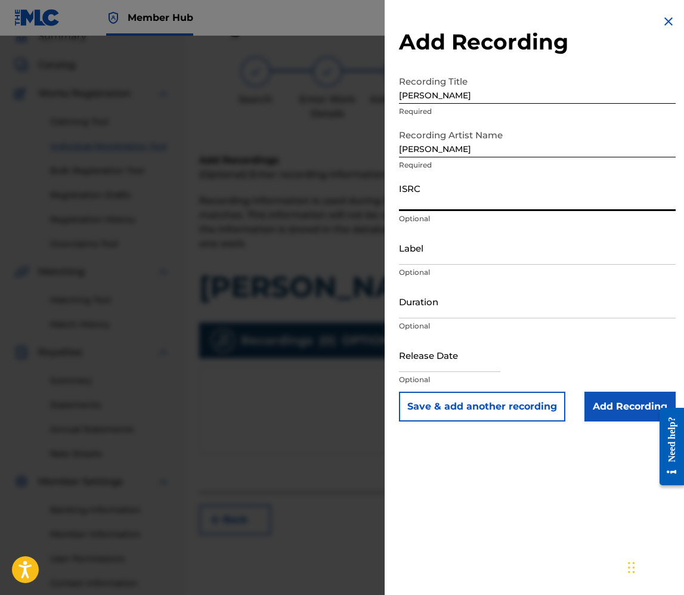
paste input "QZPLS2147734"
type input "QZPLS2147734"
click at [438, 307] on input "Duration" at bounding box center [537, 302] width 277 height 34
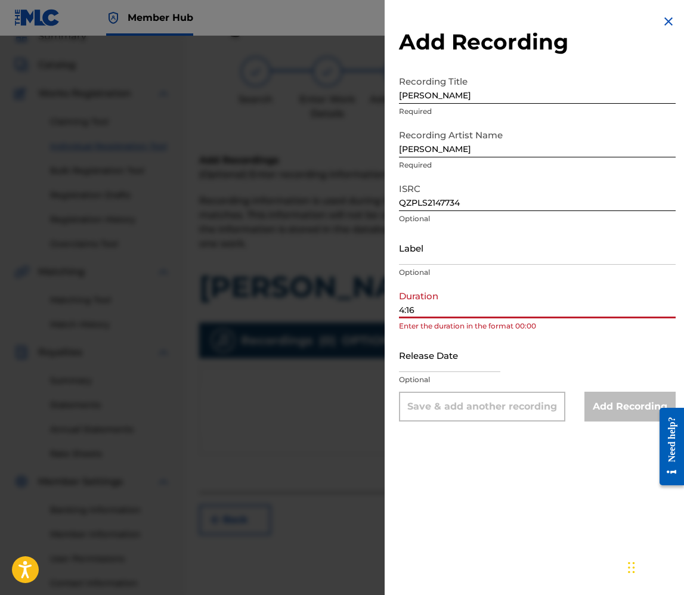
click at [402, 312] on input "4:16" at bounding box center [537, 302] width 277 height 34
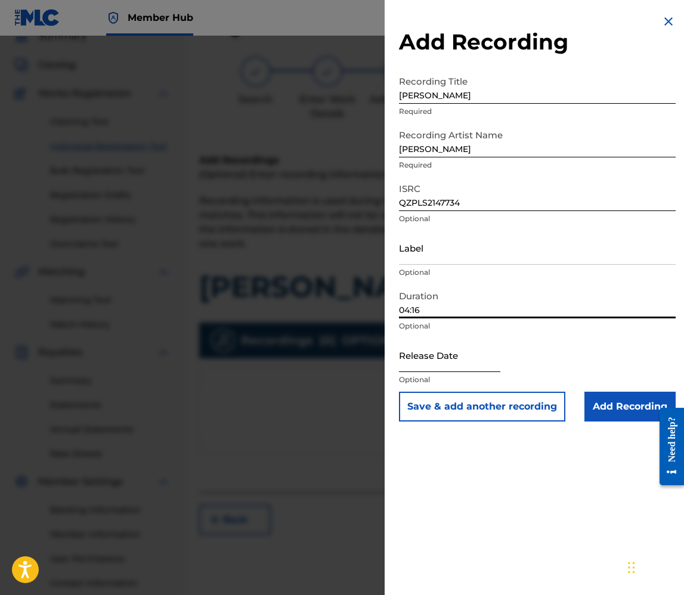
type input "04:16"
select select "8"
select select "2025"
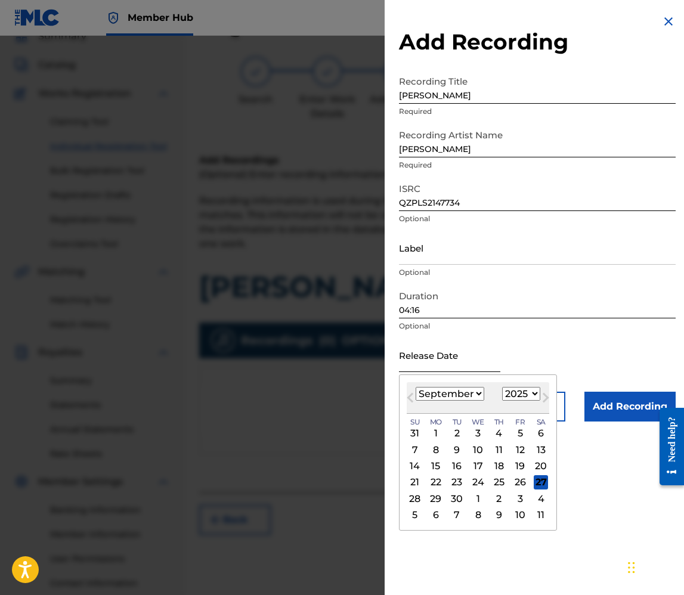
click at [413, 360] on input "text" at bounding box center [449, 355] width 101 height 34
type input "[DATE]"
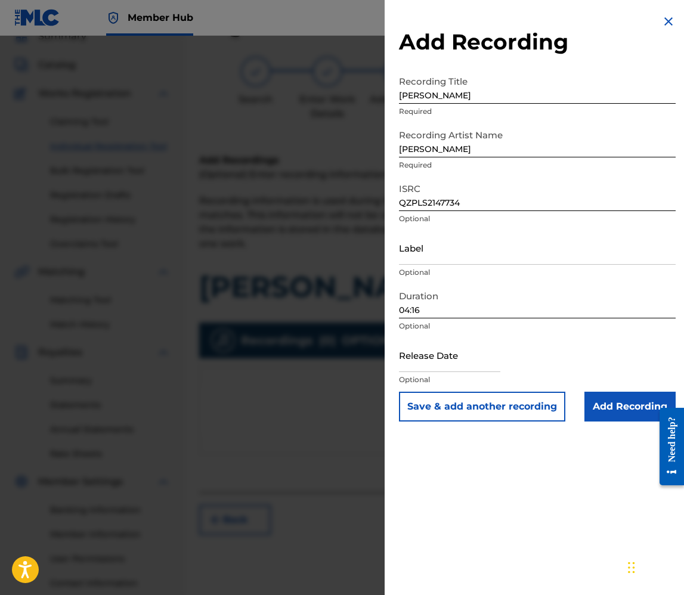
click at [506, 369] on div "Release Date Optional" at bounding box center [537, 365] width 277 height 54
click at [461, 369] on input "text" at bounding box center [449, 355] width 101 height 34
select select "8"
select select "2025"
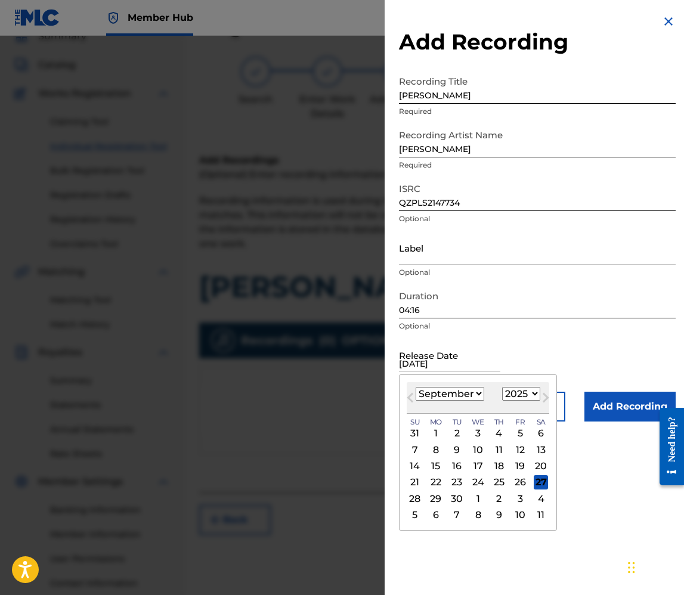
type input "[DATE]"
click at [454, 392] on select "January February March April May June July August September October November De…" at bounding box center [450, 394] width 69 height 14
select select "0"
click at [526, 397] on select "1899 1900 1901 1902 1903 1904 1905 1906 1907 1908 1909 1910 1911 1912 1913 1914…" at bounding box center [521, 394] width 38 height 14
select select "2022"
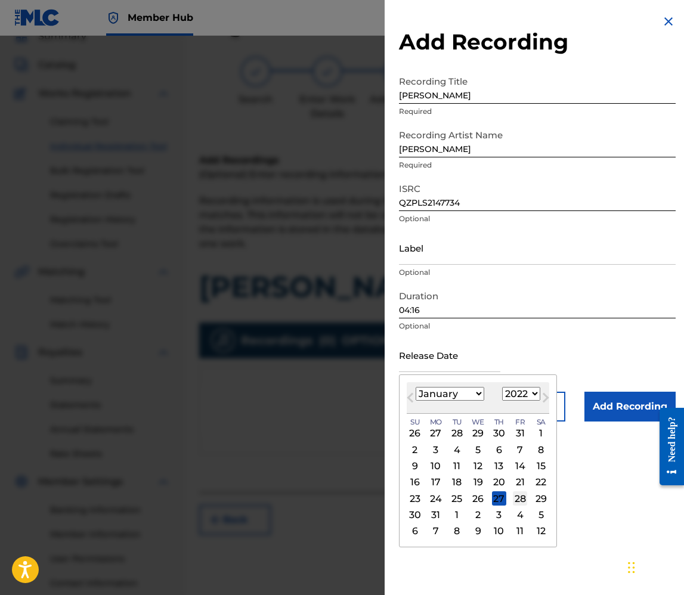
click at [514, 497] on div "28" at bounding box center [520, 499] width 14 height 14
type input "[DATE]"
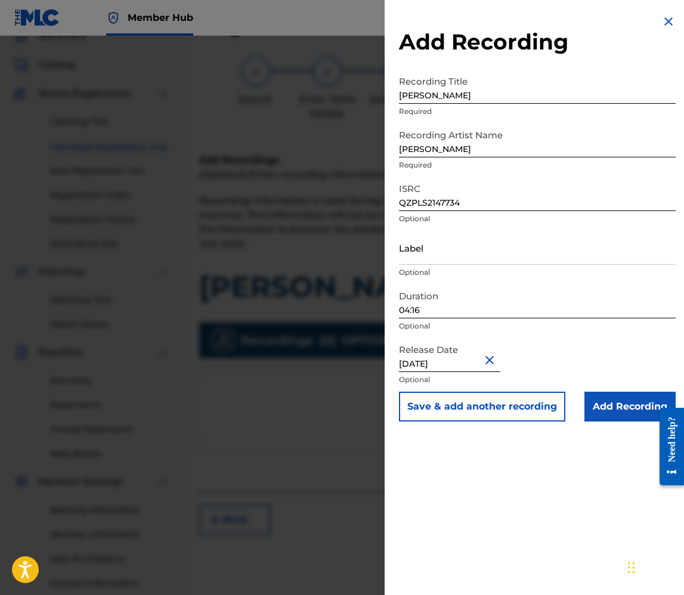
click at [552, 493] on div "Add Recording Recording Title [PERSON_NAME] Recording Artist Name [PERSON_NAME]…" at bounding box center [537, 297] width 305 height 595
click at [613, 406] on input "Add Recording" at bounding box center [630, 407] width 91 height 30
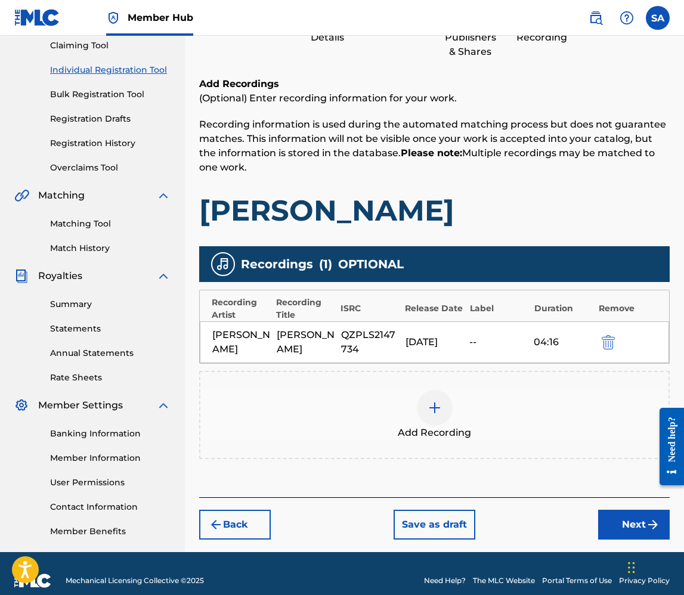
scroll to position [144, 0]
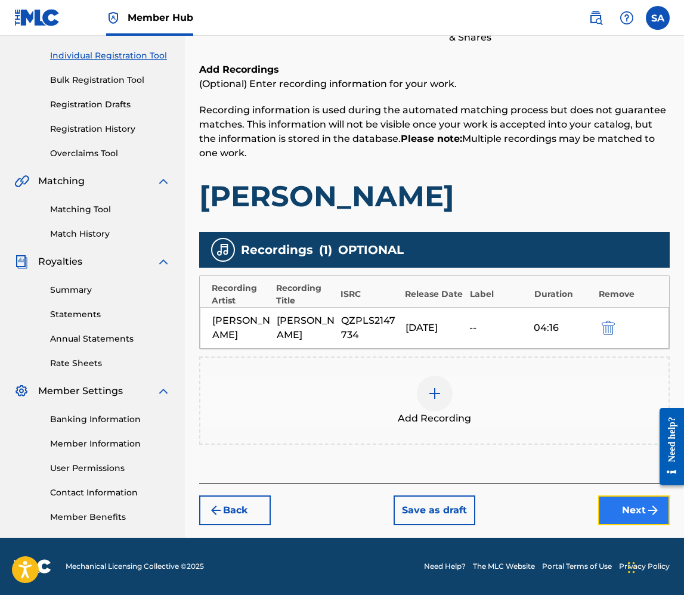
click at [627, 519] on button "Next" at bounding box center [634, 511] width 72 height 30
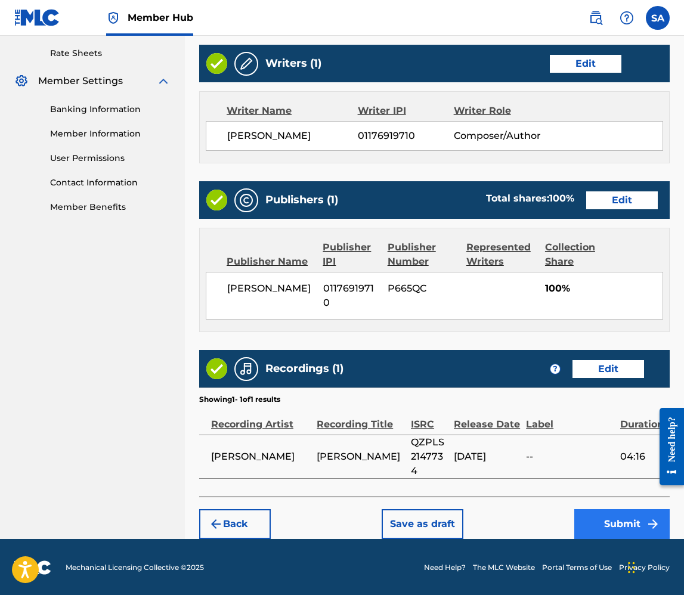
scroll to position [455, 0]
click at [619, 517] on button "Submit" at bounding box center [621, 524] width 95 height 30
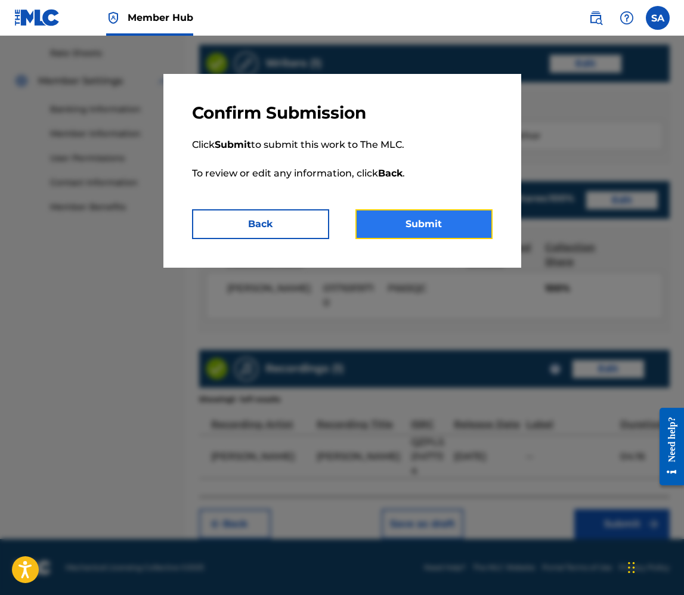
click at [429, 231] on button "Submit" at bounding box center [424, 224] width 137 height 30
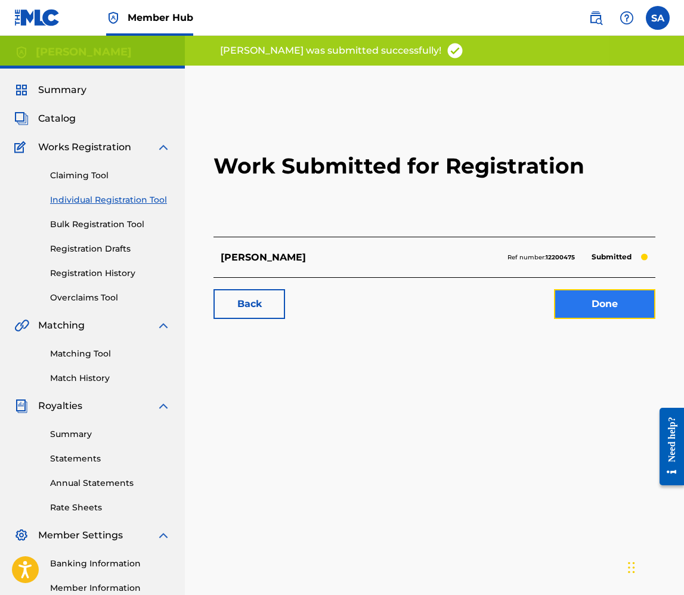
click at [615, 297] on link "Done" at bounding box center [604, 304] width 101 height 30
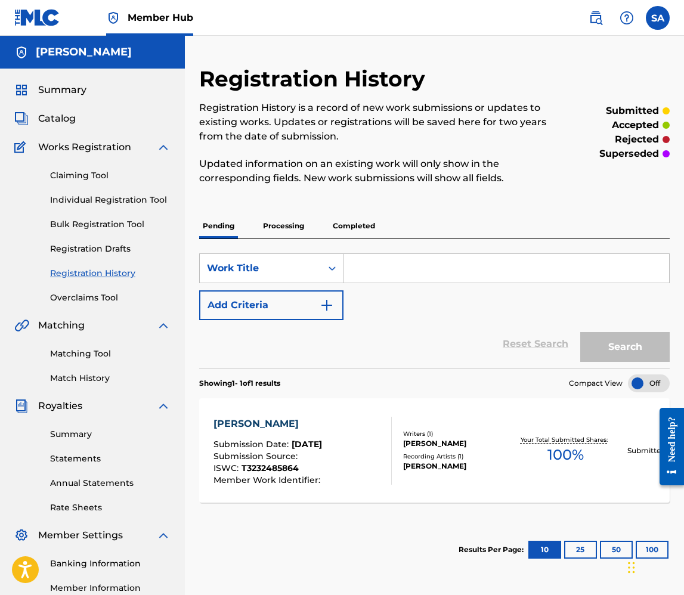
click at [300, 223] on p "Processing" at bounding box center [283, 226] width 48 height 25
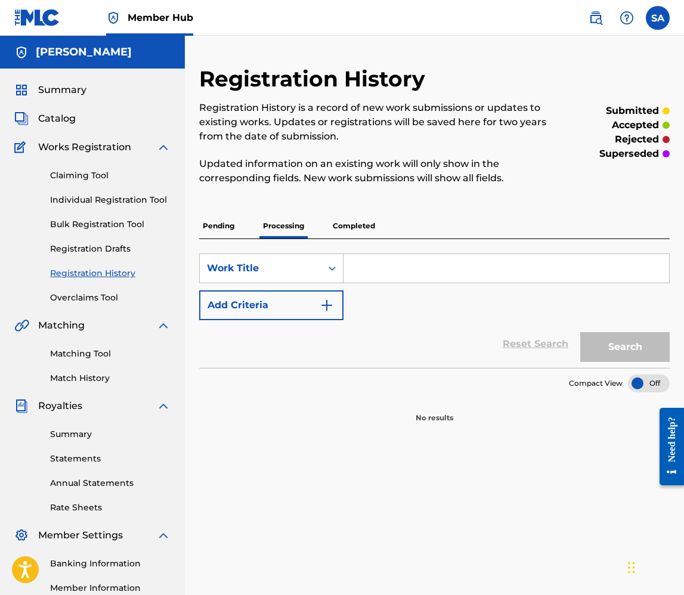
click at [345, 225] on p "Completed" at bounding box center [354, 226] width 50 height 25
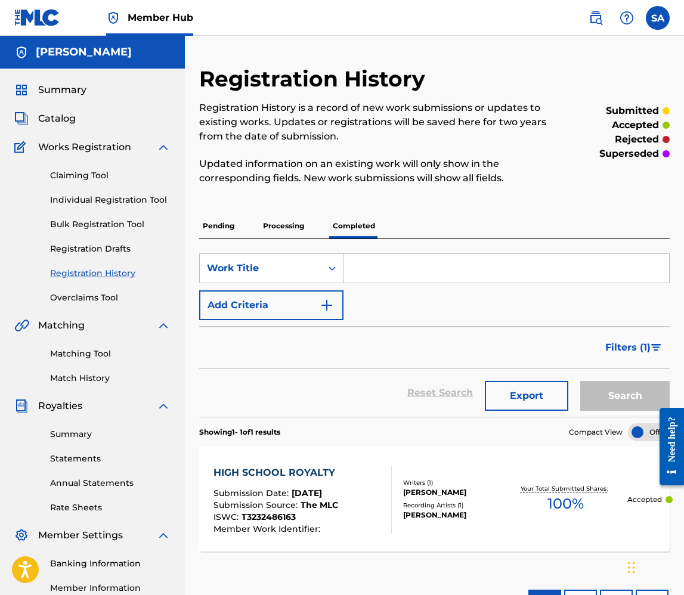
click at [225, 233] on p "Pending" at bounding box center [218, 226] width 39 height 25
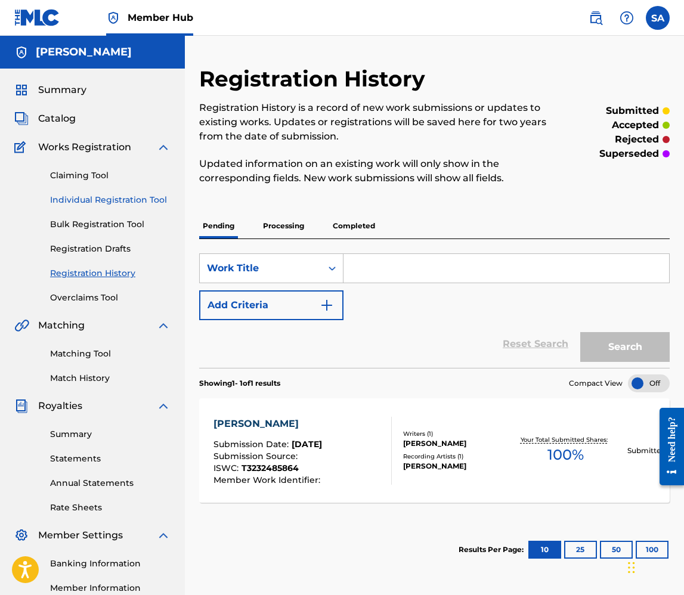
click at [123, 200] on link "Individual Registration Tool" at bounding box center [110, 200] width 120 height 13
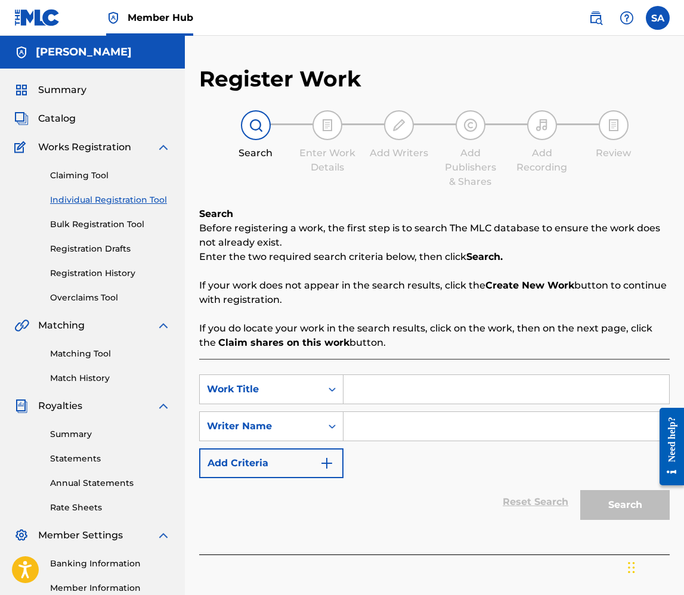
click at [407, 387] on input "Search Form" at bounding box center [507, 389] width 326 height 29
type input "All The Things"
click at [591, 433] on input "Search Form" at bounding box center [507, 426] width 326 height 29
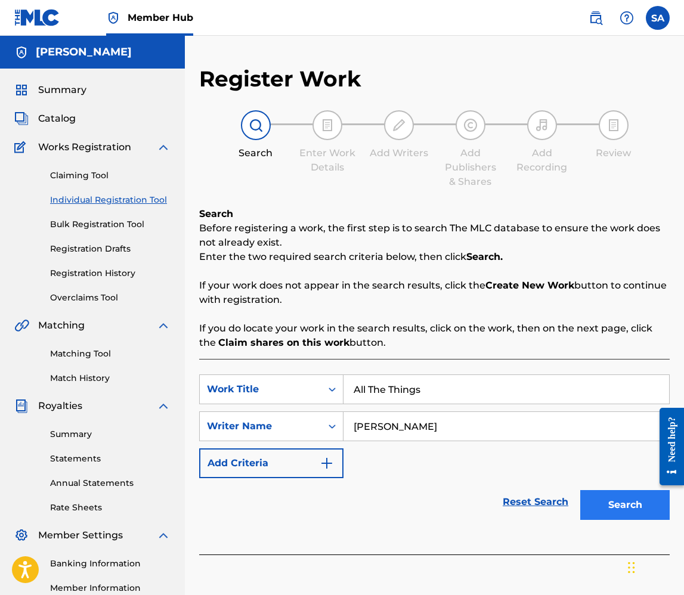
type input "[PERSON_NAME]"
click at [601, 495] on button "Search" at bounding box center [624, 505] width 89 height 30
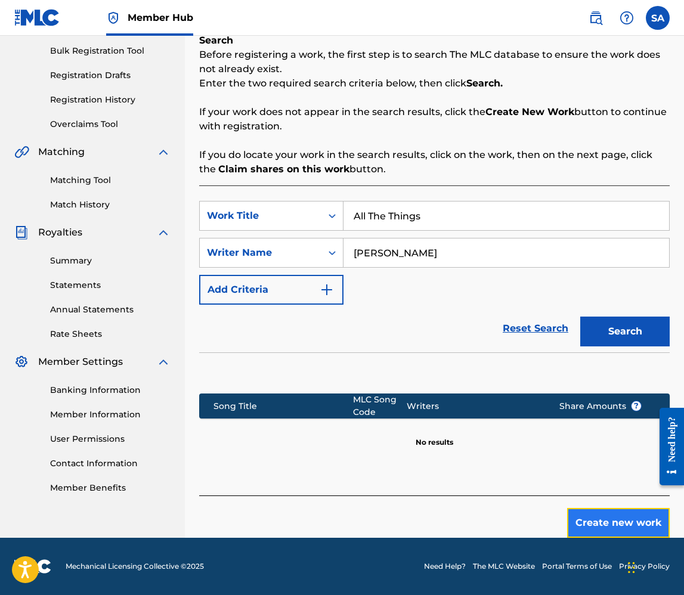
click at [604, 517] on button "Create new work" at bounding box center [618, 523] width 103 height 30
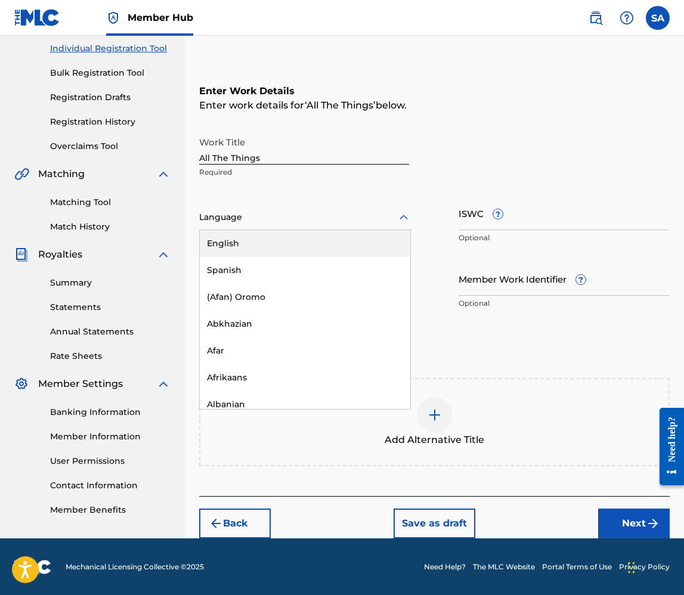
click at [314, 218] on div at bounding box center [305, 217] width 212 height 15
click at [299, 240] on div "English" at bounding box center [305, 243] width 211 height 27
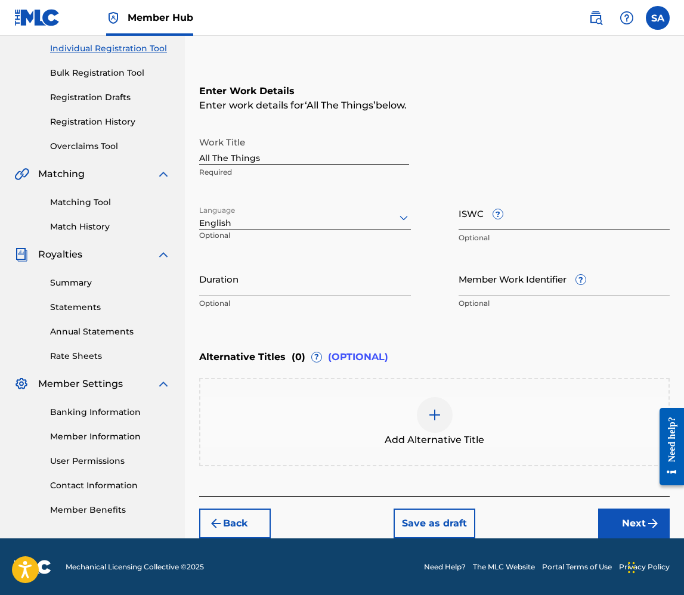
click at [533, 222] on input "ISWC ?" at bounding box center [565, 213] width 212 height 34
paste input "T-323.248.593-3"
type input "T-323.248.593-3"
click at [397, 284] on input "Duration" at bounding box center [305, 279] width 212 height 34
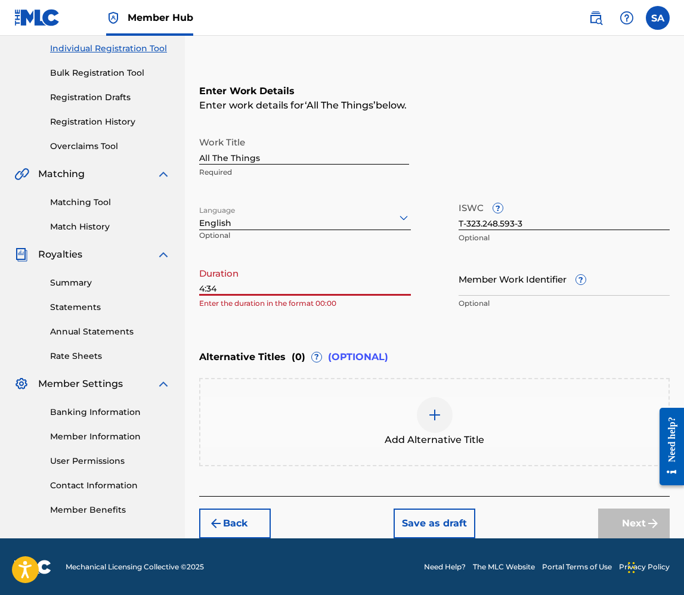
click at [203, 288] on input "4:34" at bounding box center [305, 279] width 212 height 34
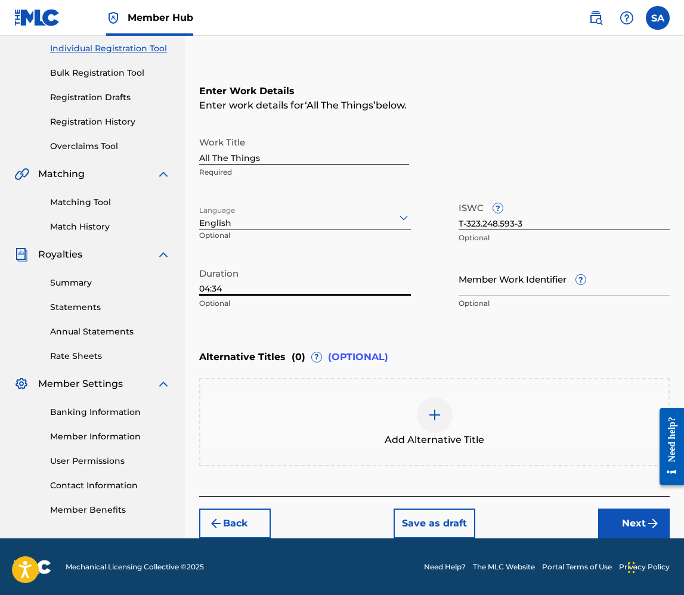
type input "04:34"
click at [371, 323] on div "Enter Work Details Enter work details for ‘ All The Things ’ below. Work Title …" at bounding box center [434, 199] width 471 height 289
click at [614, 528] on button "Next" at bounding box center [634, 524] width 72 height 30
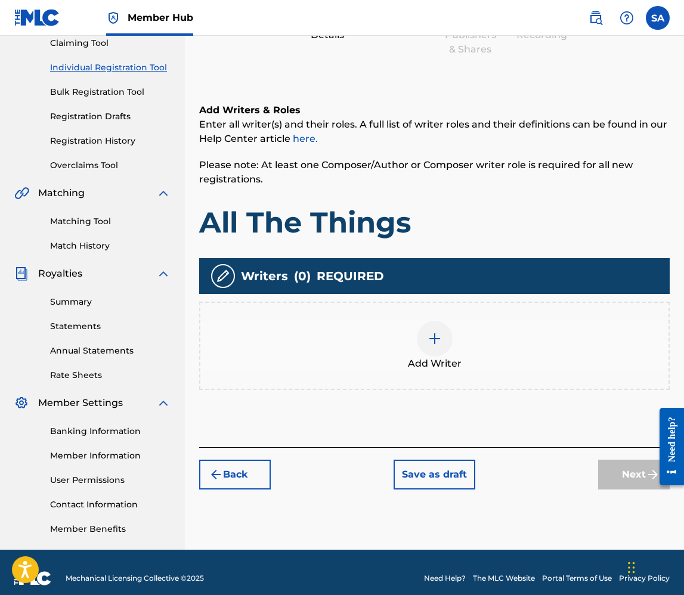
scroll to position [144, 0]
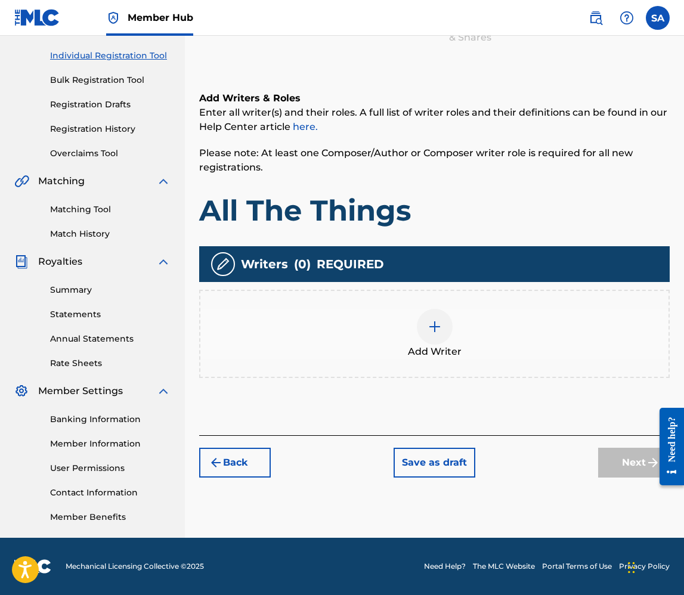
click at [425, 332] on div at bounding box center [435, 327] width 36 height 36
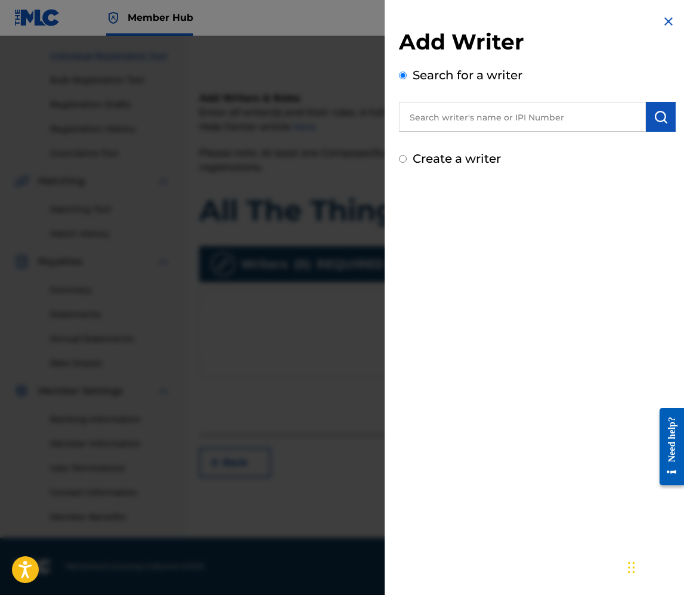
click at [480, 119] on input "text" at bounding box center [522, 117] width 247 height 30
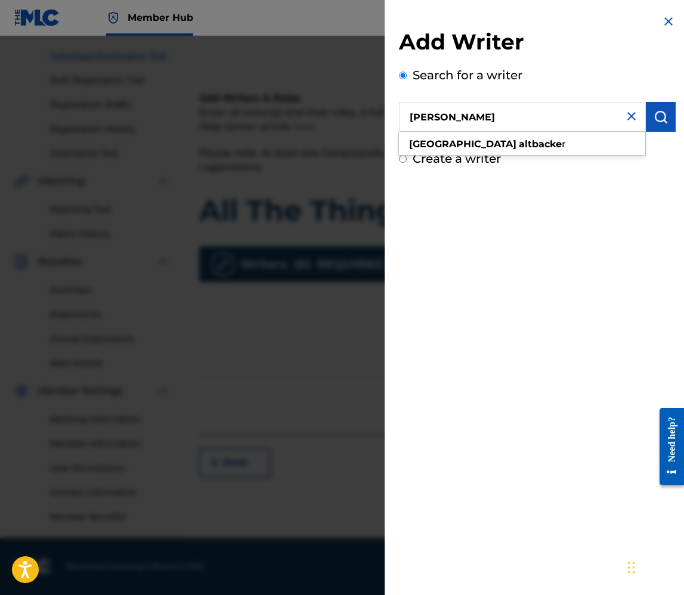
type input "[PERSON_NAME]"
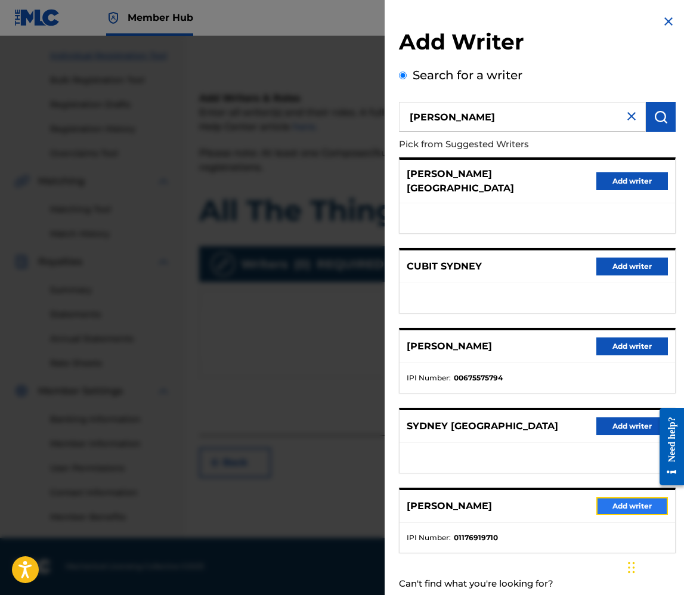
click at [631, 500] on button "Add writer" at bounding box center [632, 506] width 72 height 18
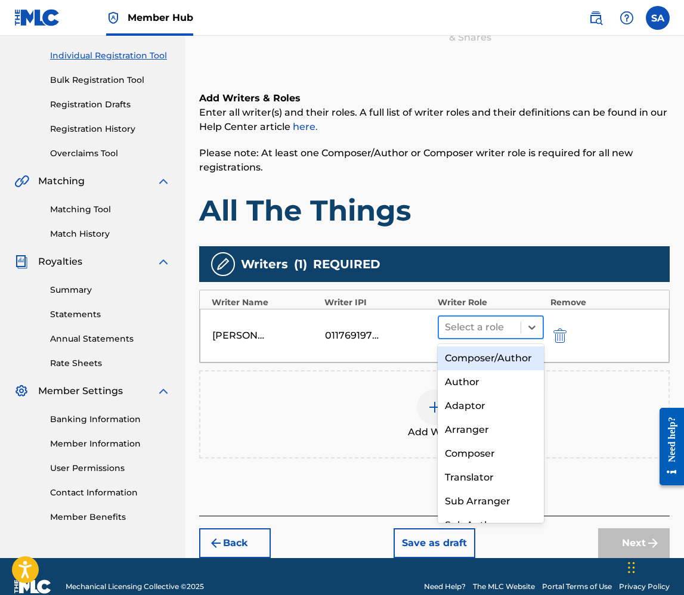
click at [487, 327] on div at bounding box center [480, 327] width 70 height 17
click at [474, 353] on div "Composer/Author" at bounding box center [491, 359] width 107 height 24
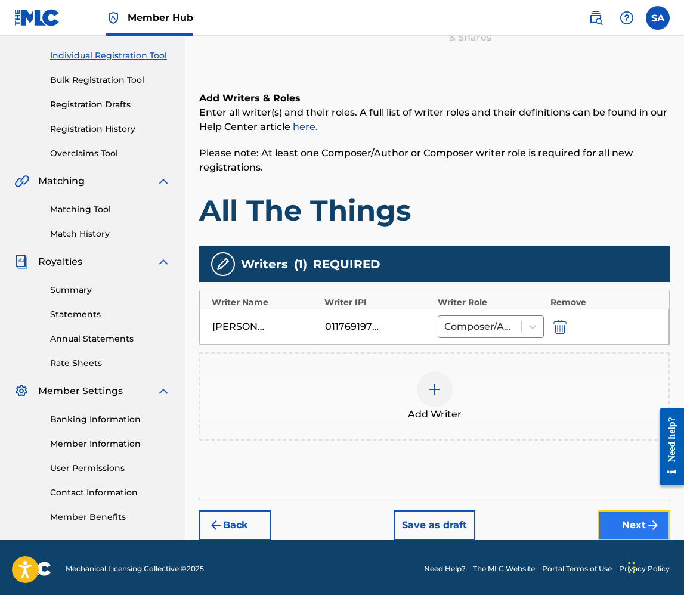
click at [623, 524] on button "Next" at bounding box center [634, 526] width 72 height 30
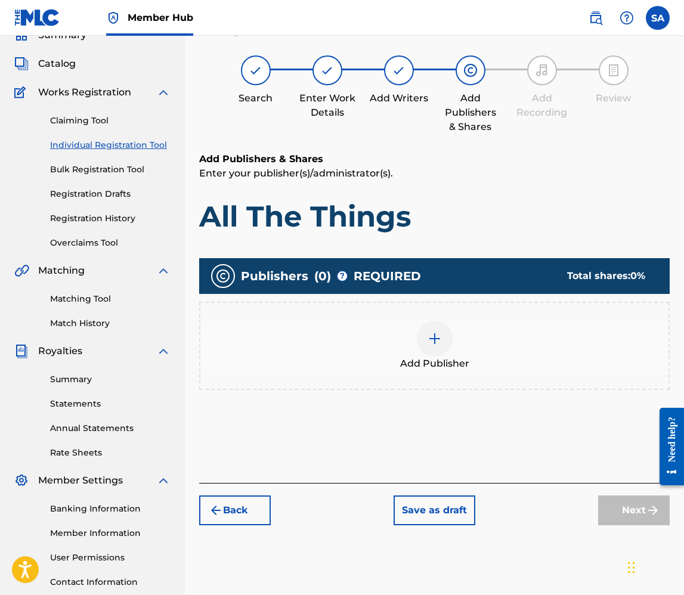
scroll to position [54, 0]
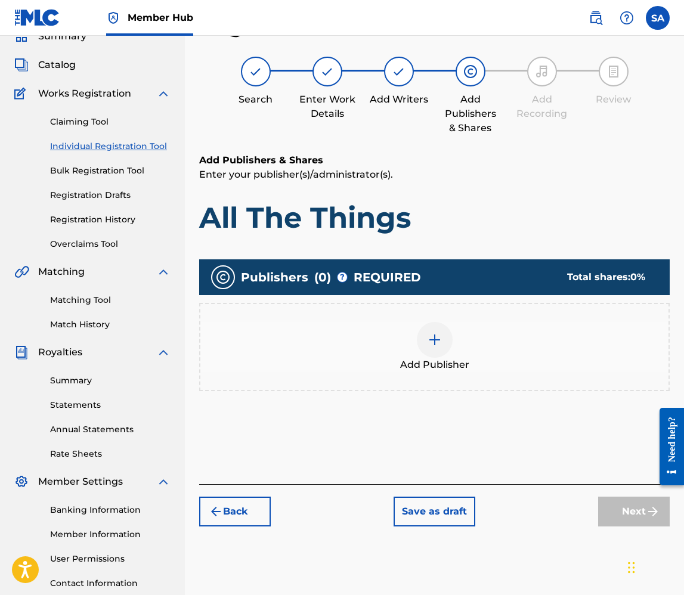
click at [436, 341] on img at bounding box center [435, 340] width 14 height 14
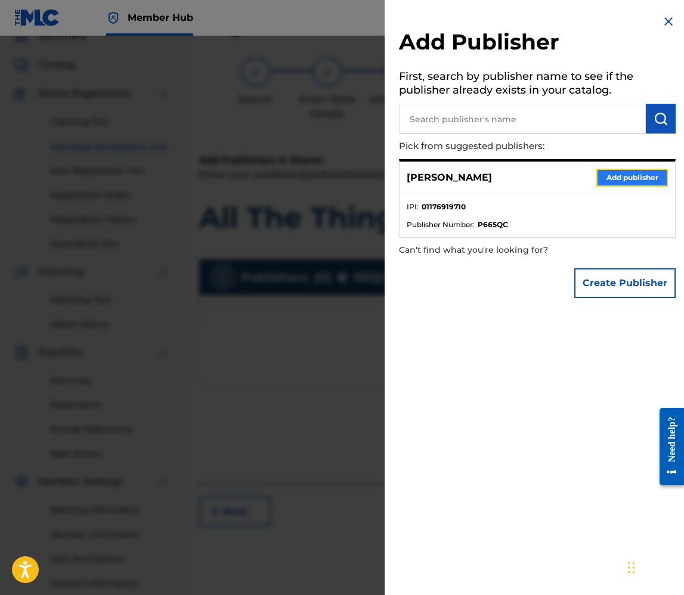
click at [610, 180] on button "Add publisher" at bounding box center [632, 178] width 72 height 18
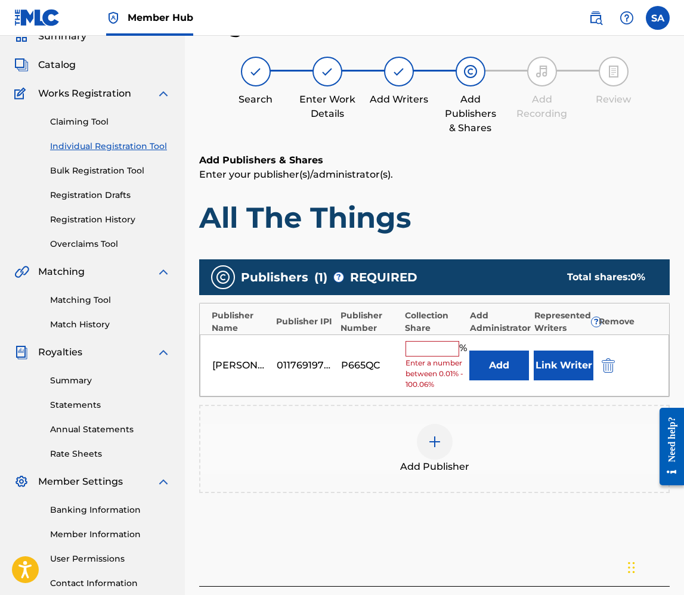
click at [423, 347] on input "text" at bounding box center [433, 349] width 54 height 16
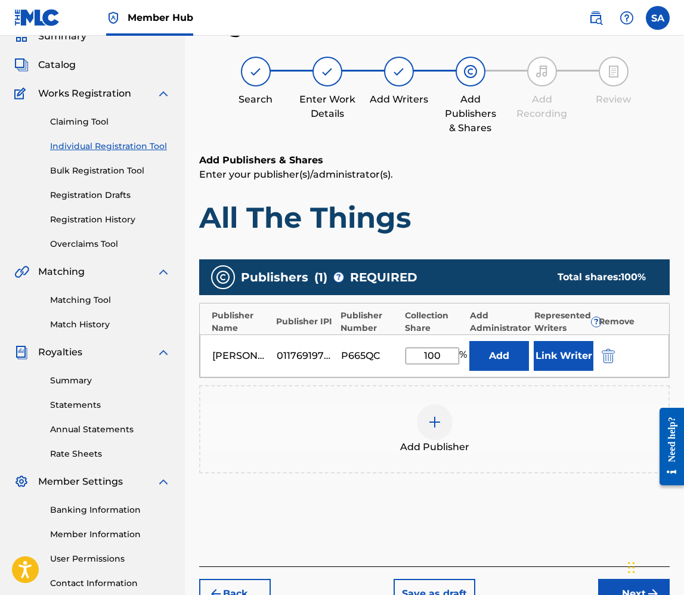
type input "100"
click at [524, 458] on div "Add Publisher" at bounding box center [434, 429] width 471 height 88
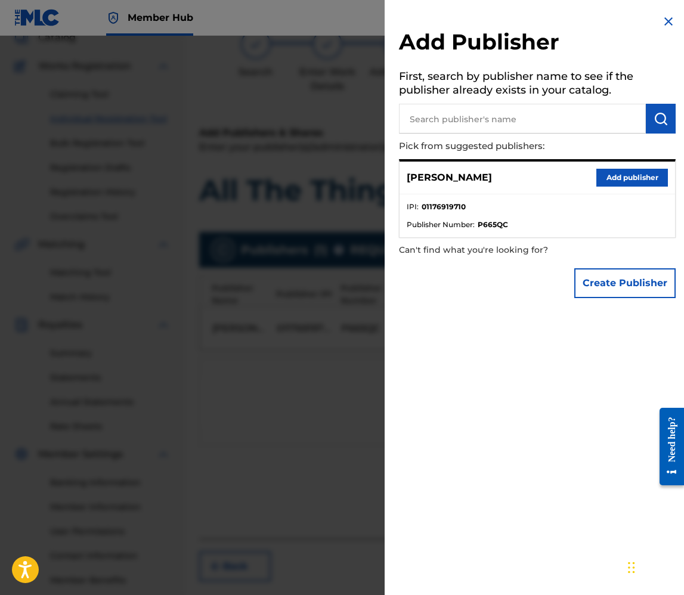
scroll to position [91, 0]
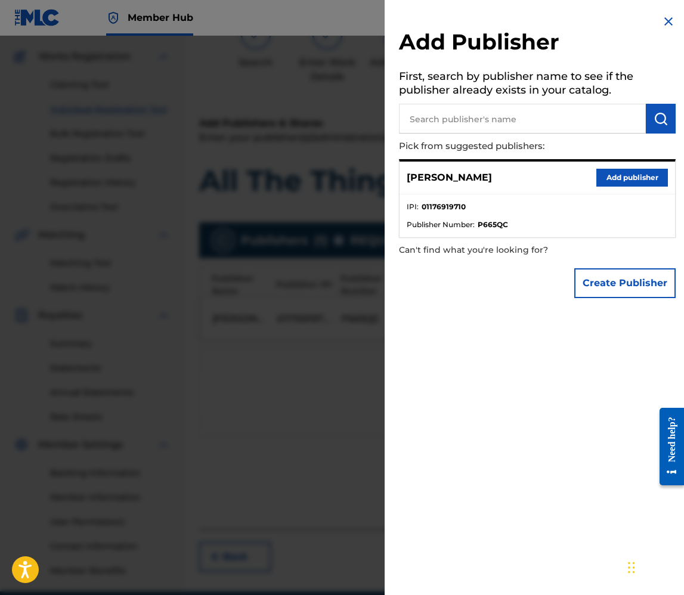
click at [668, 17] on img at bounding box center [669, 21] width 14 height 14
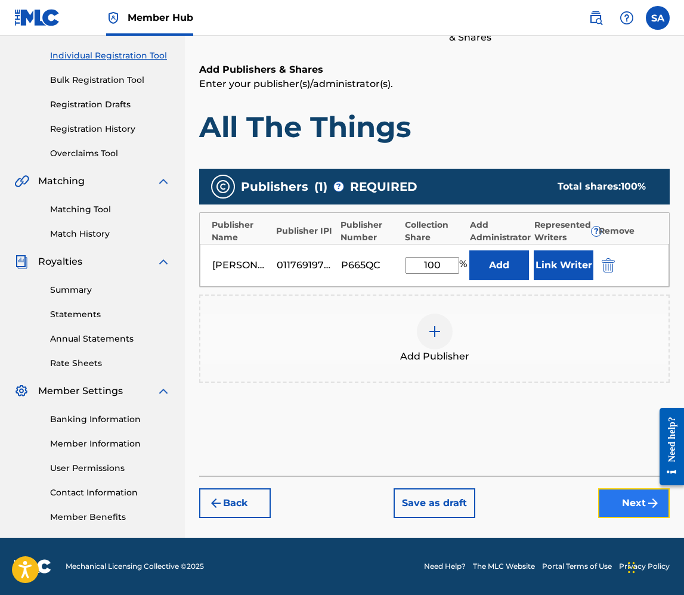
click at [609, 515] on button "Next" at bounding box center [634, 504] width 72 height 30
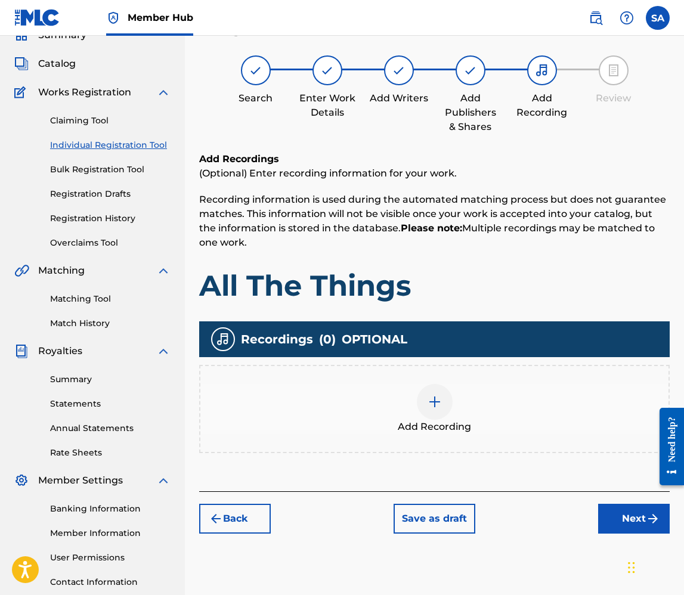
scroll to position [54, 0]
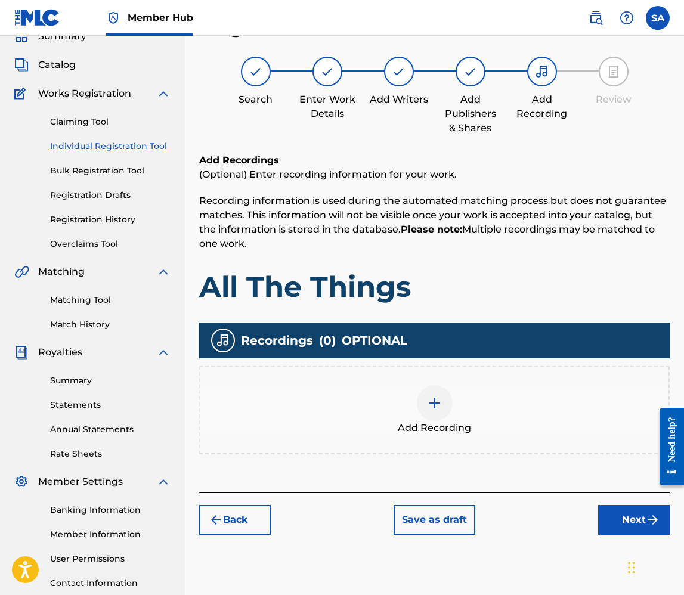
click at [438, 396] on img at bounding box center [435, 403] width 14 height 14
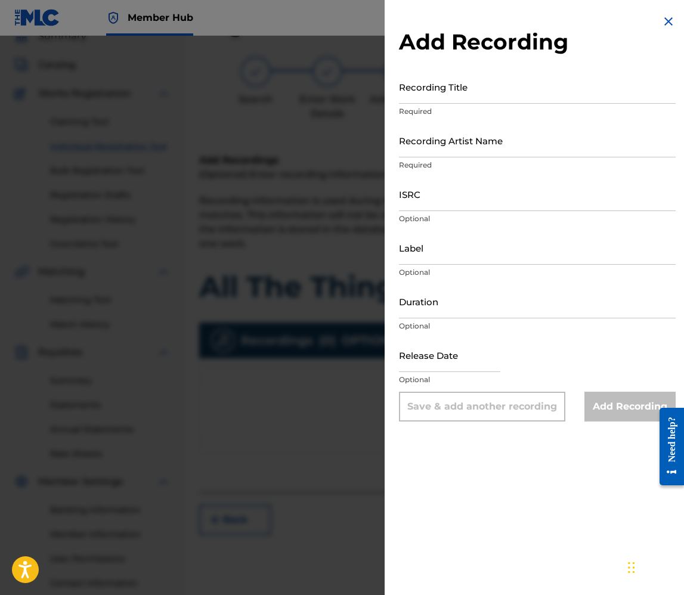
click at [426, 119] on div "Recording Title Required" at bounding box center [537, 97] width 277 height 54
click at [426, 105] on div "Recording Title Required" at bounding box center [537, 97] width 277 height 54
click at [422, 95] on input "Recording Title" at bounding box center [537, 87] width 277 height 34
type input "All The Things"
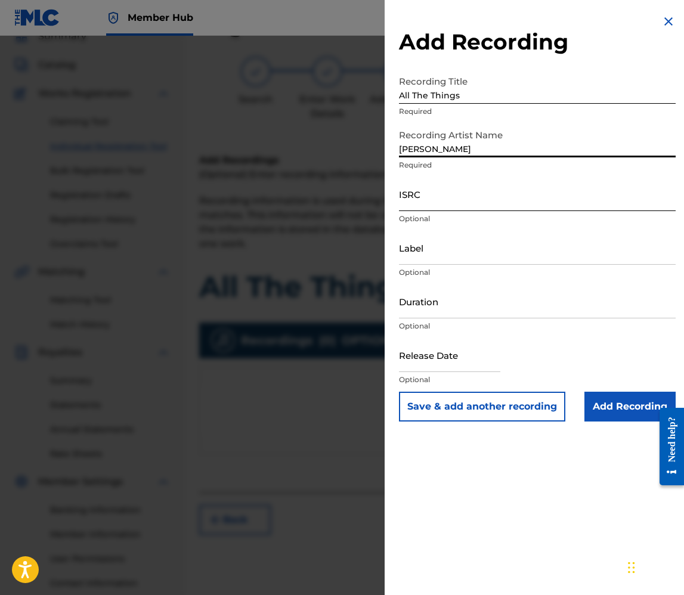
type input "[PERSON_NAME]"
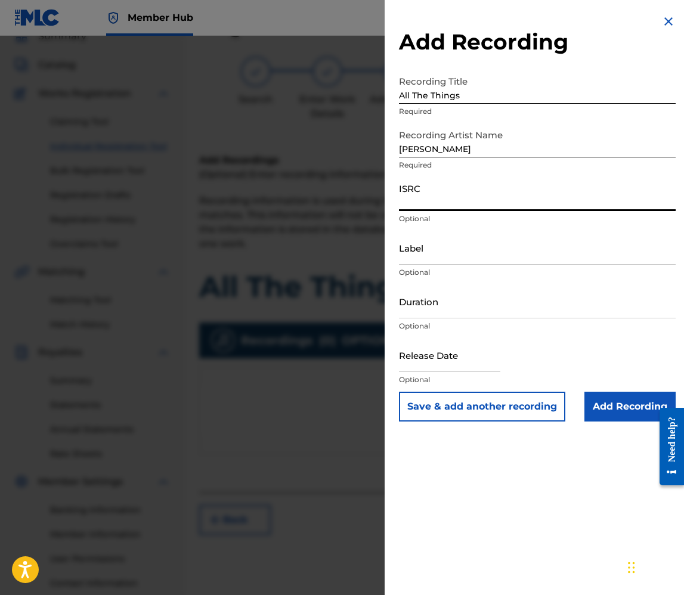
click at [420, 210] on input "ISRC" at bounding box center [537, 194] width 277 height 34
paste input "QZDA42201357"
type input "QZDA42201357"
click at [447, 327] on p "Optional" at bounding box center [537, 326] width 277 height 11
click at [447, 319] on div "Duration Optional" at bounding box center [537, 312] width 277 height 54
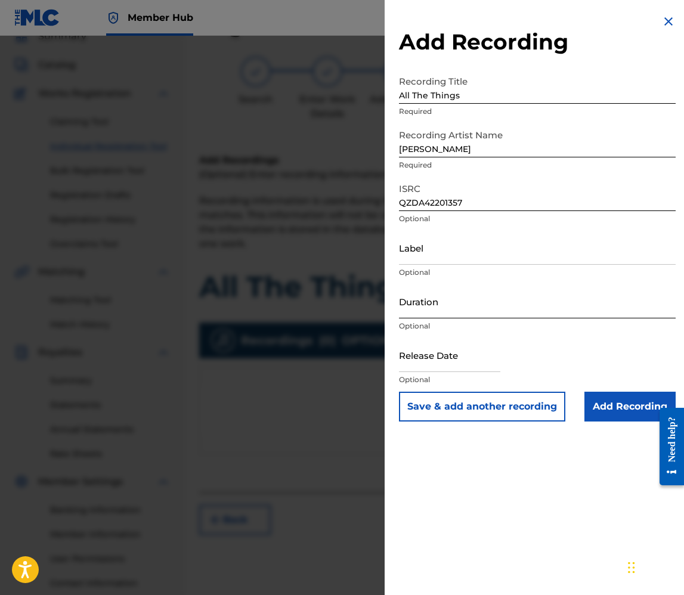
click at [447, 311] on input "Duration" at bounding box center [537, 302] width 277 height 34
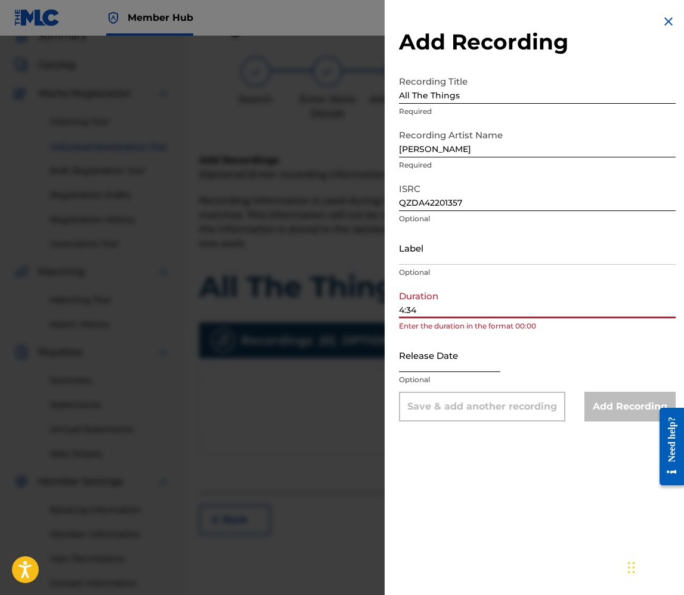
type input "4:34"
select select "8"
select select "2025"
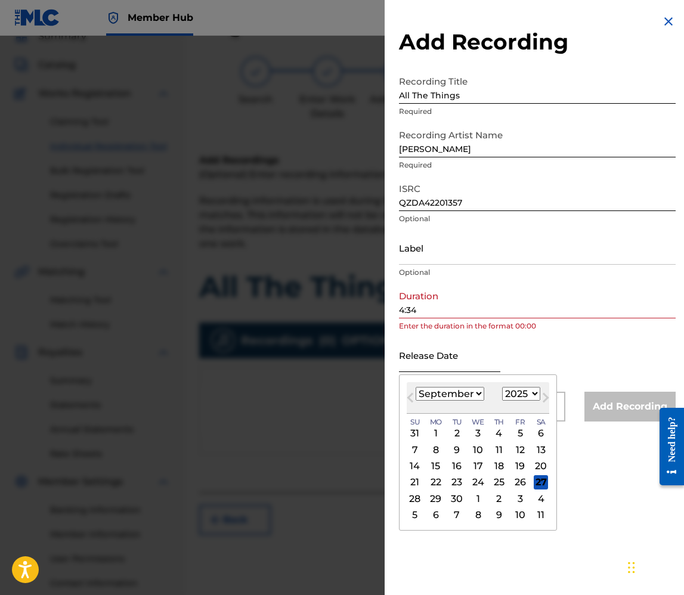
click at [428, 362] on input "text" at bounding box center [449, 355] width 101 height 34
type input "[DATE]"
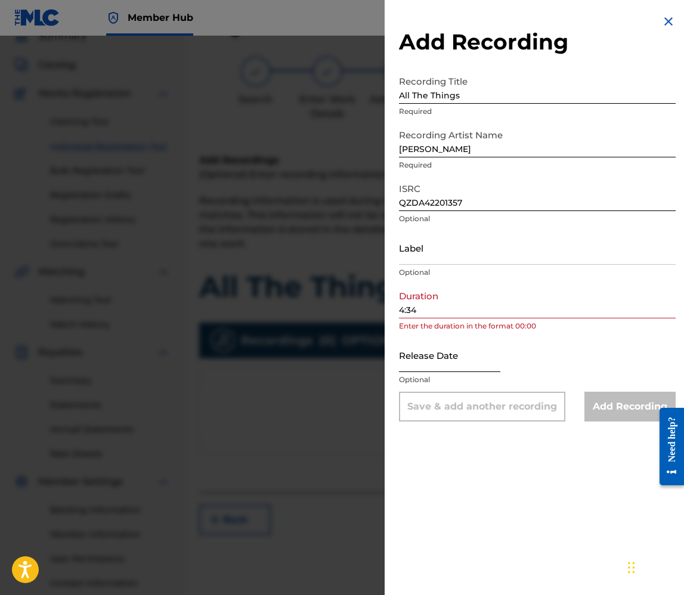
select select "8"
select select "2025"
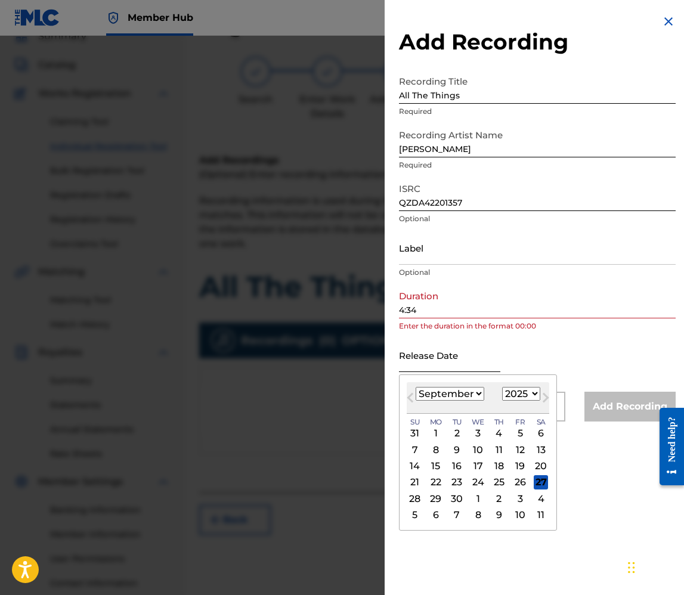
click at [426, 369] on input "text" at bounding box center [449, 355] width 101 height 34
click at [420, 397] on select "January February March April May June July August September October November De…" at bounding box center [450, 394] width 69 height 14
select select "1"
click at [517, 397] on select "1899 1900 1901 1902 1903 1904 1905 1906 1907 1908 1909 1910 1911 1912 1913 1914…" at bounding box center [521, 394] width 38 height 14
select select "2022"
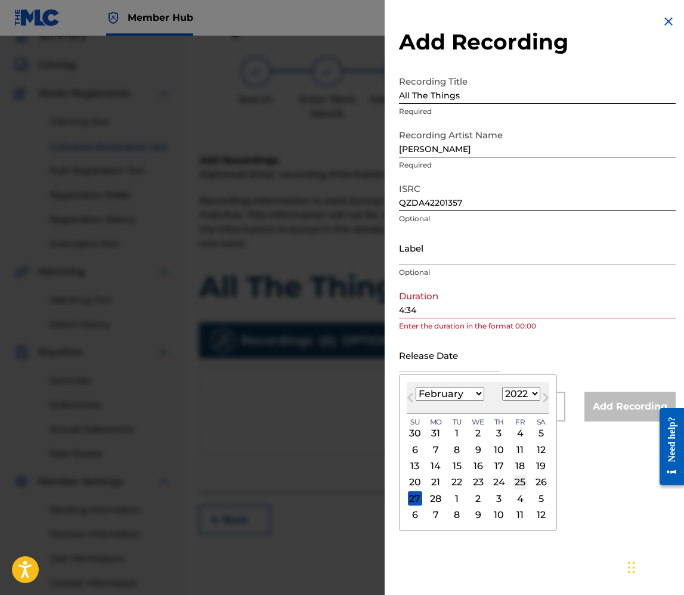
click at [513, 480] on div "25" at bounding box center [520, 482] width 14 height 14
type input "[DATE]"
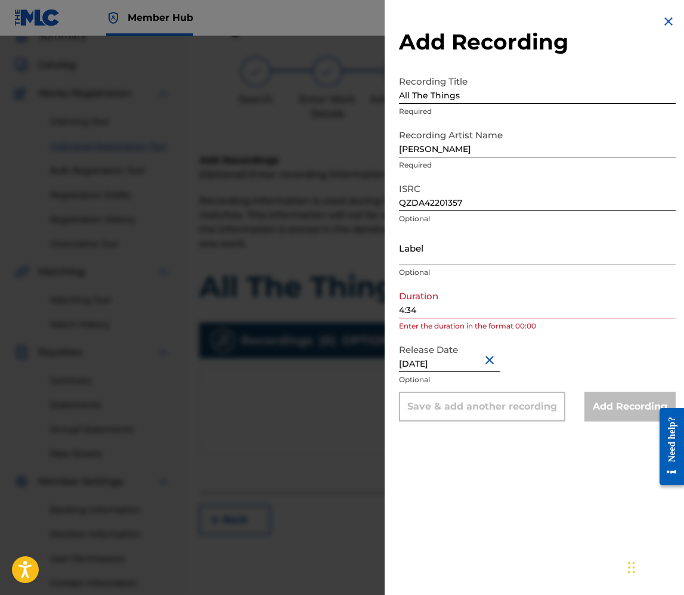
click at [401, 314] on input "4:34" at bounding box center [537, 302] width 277 height 34
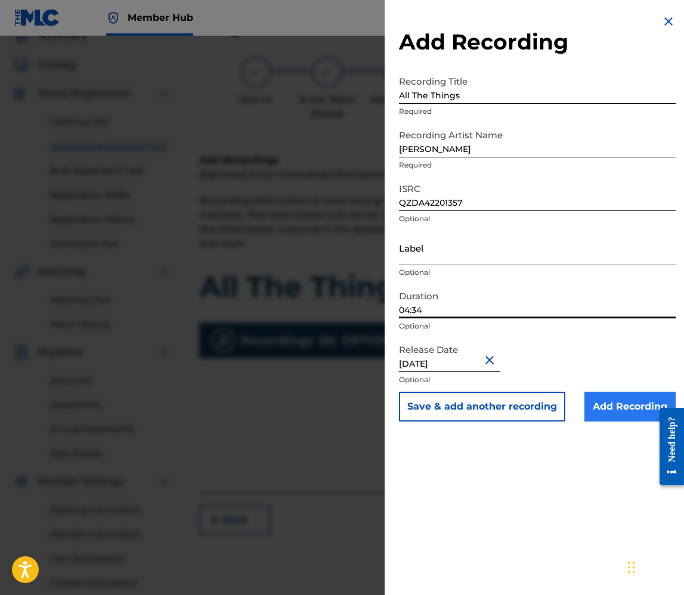
type input "04:34"
click at [617, 411] on input "Add Recording" at bounding box center [630, 407] width 91 height 30
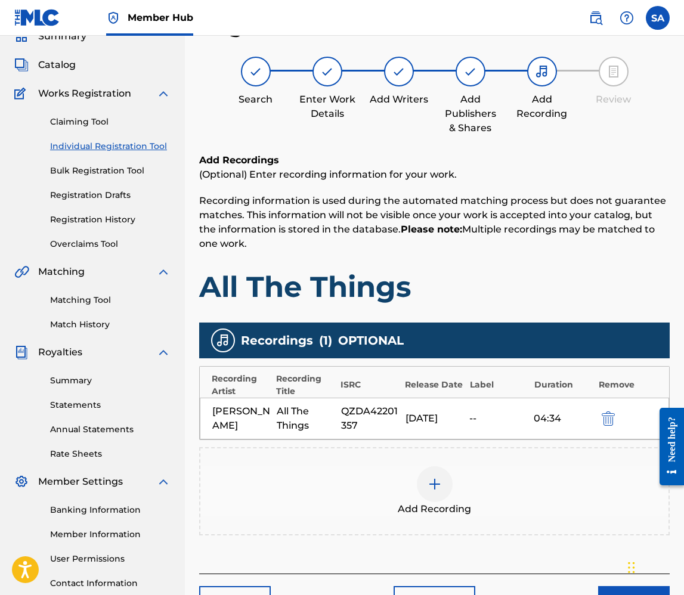
scroll to position [144, 0]
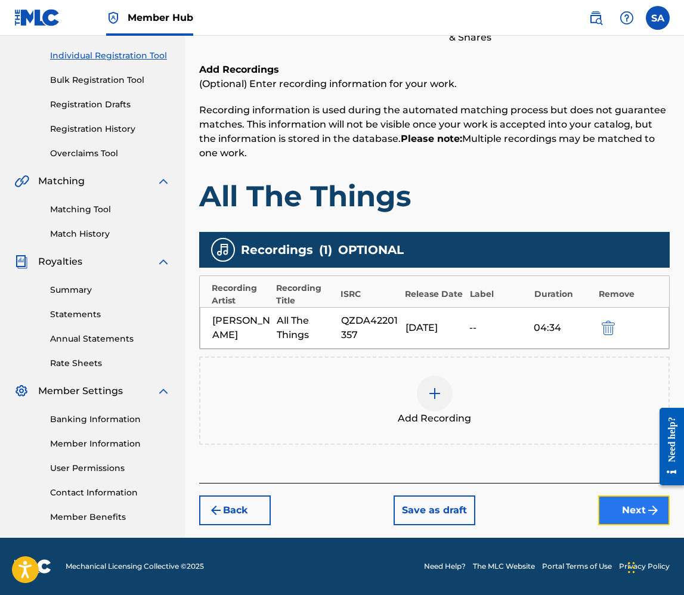
click at [621, 511] on button "Next" at bounding box center [634, 511] width 72 height 30
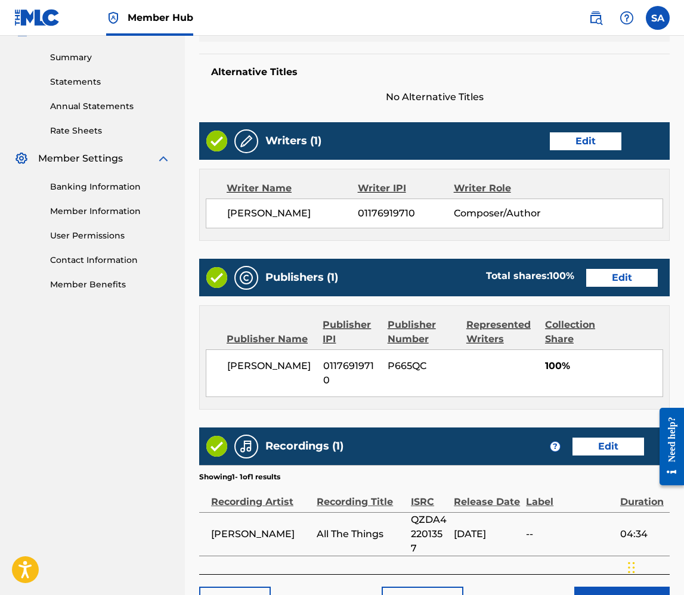
scroll to position [441, 0]
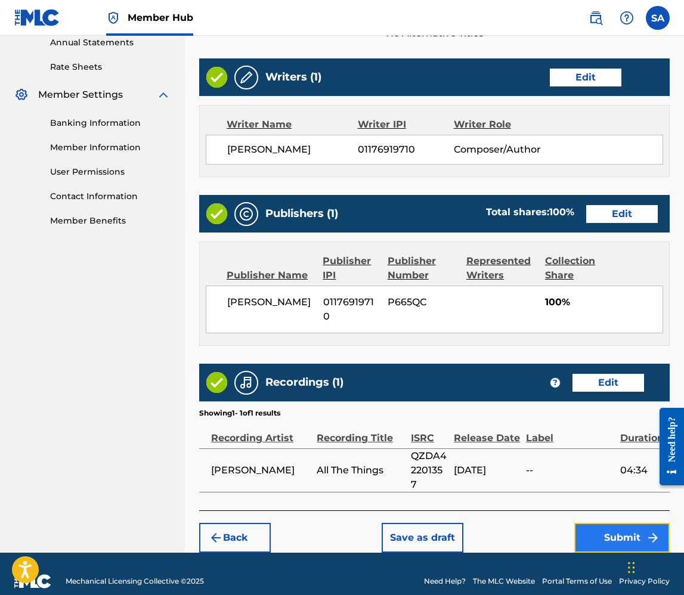
click at [613, 523] on button "Submit" at bounding box center [621, 538] width 95 height 30
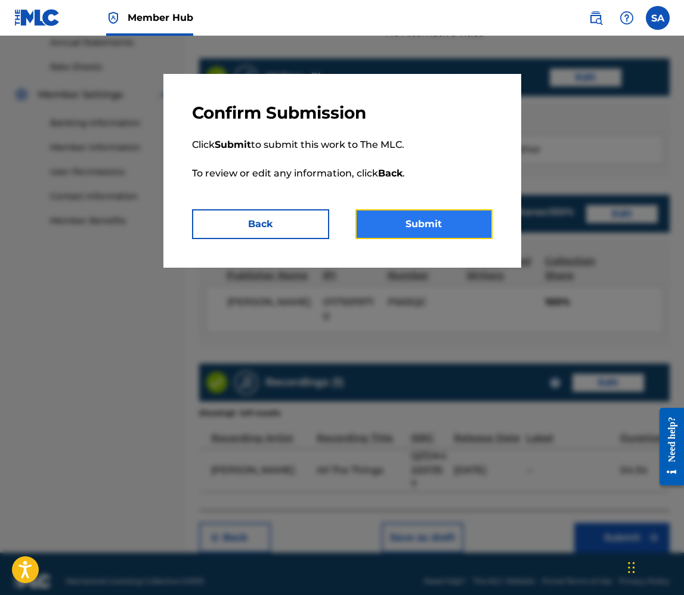
click at [457, 224] on button "Submit" at bounding box center [424, 224] width 137 height 30
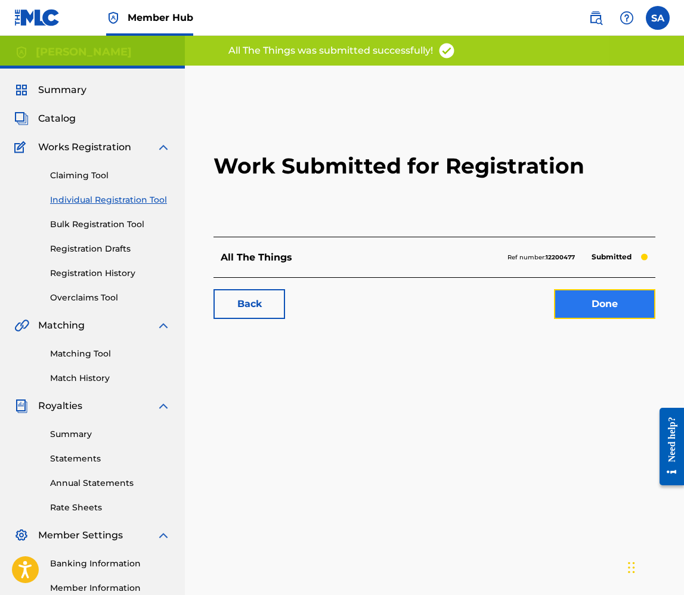
click at [610, 296] on link "Done" at bounding box center [604, 304] width 101 height 30
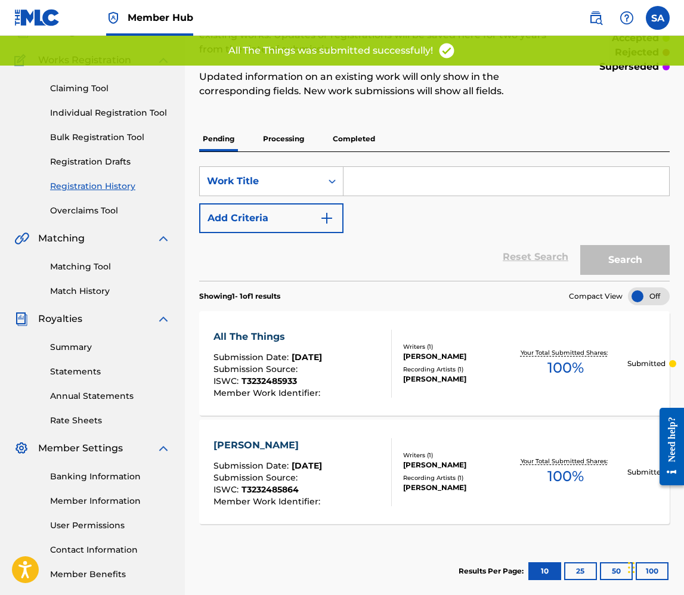
scroll to position [149, 0]
